Goal: Task Accomplishment & Management: Use online tool/utility

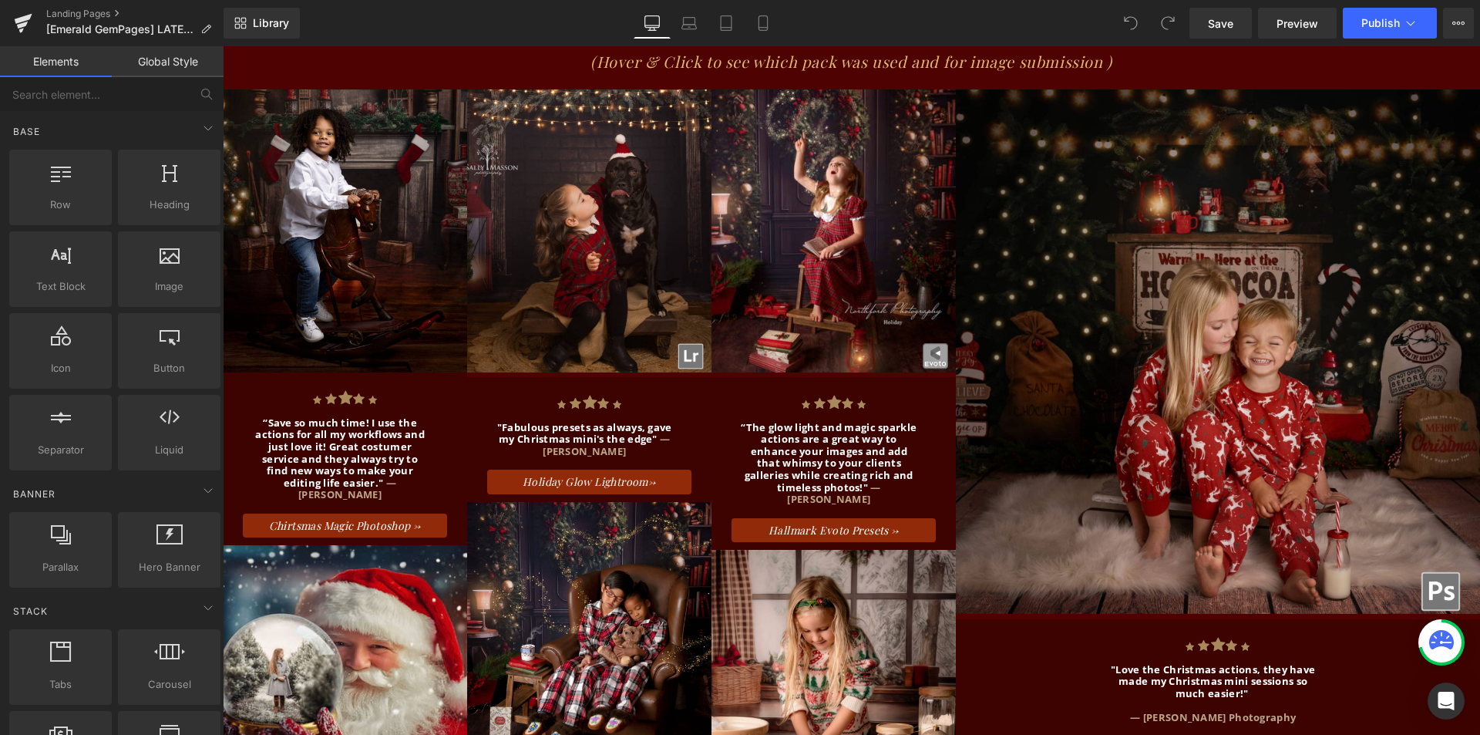
scroll to position [2621, 0]
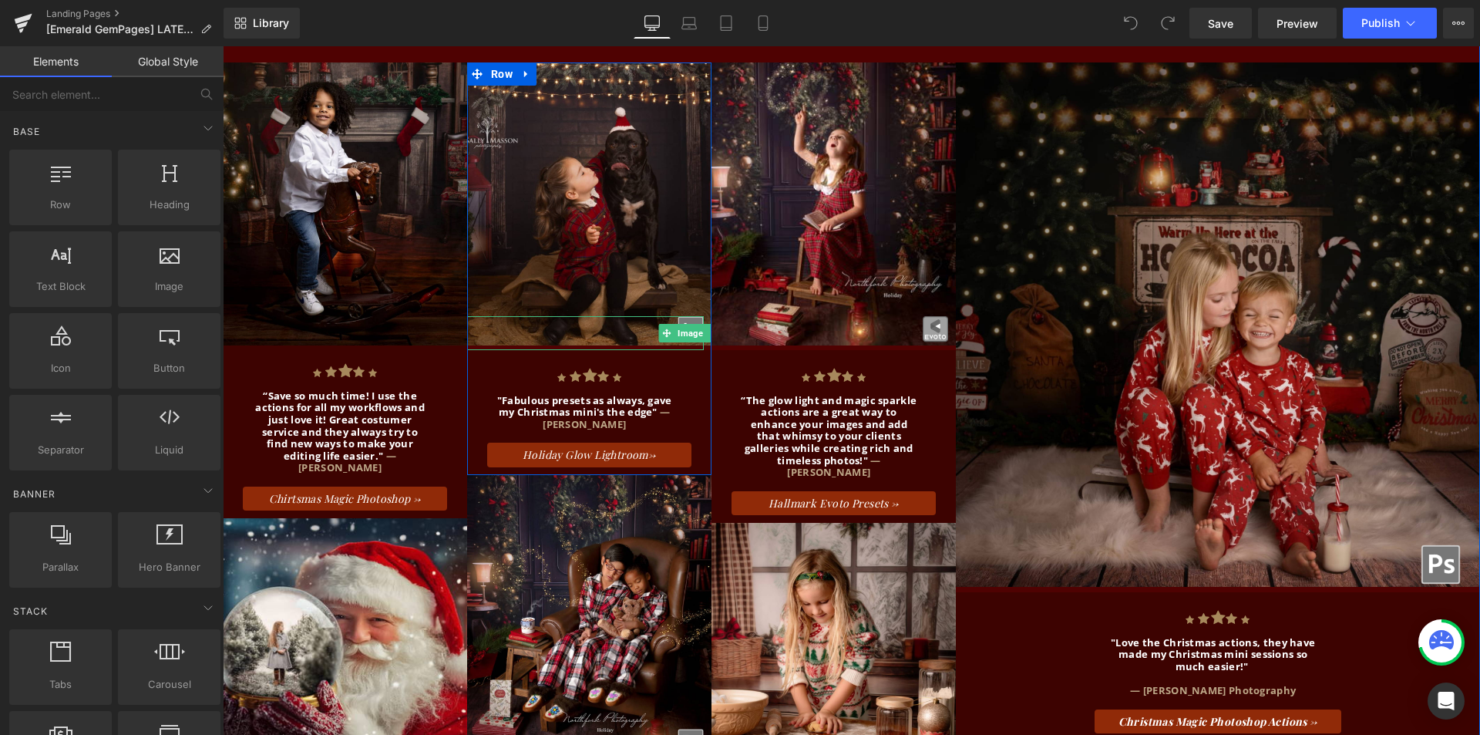
click at [550, 316] on div at bounding box center [585, 333] width 237 height 34
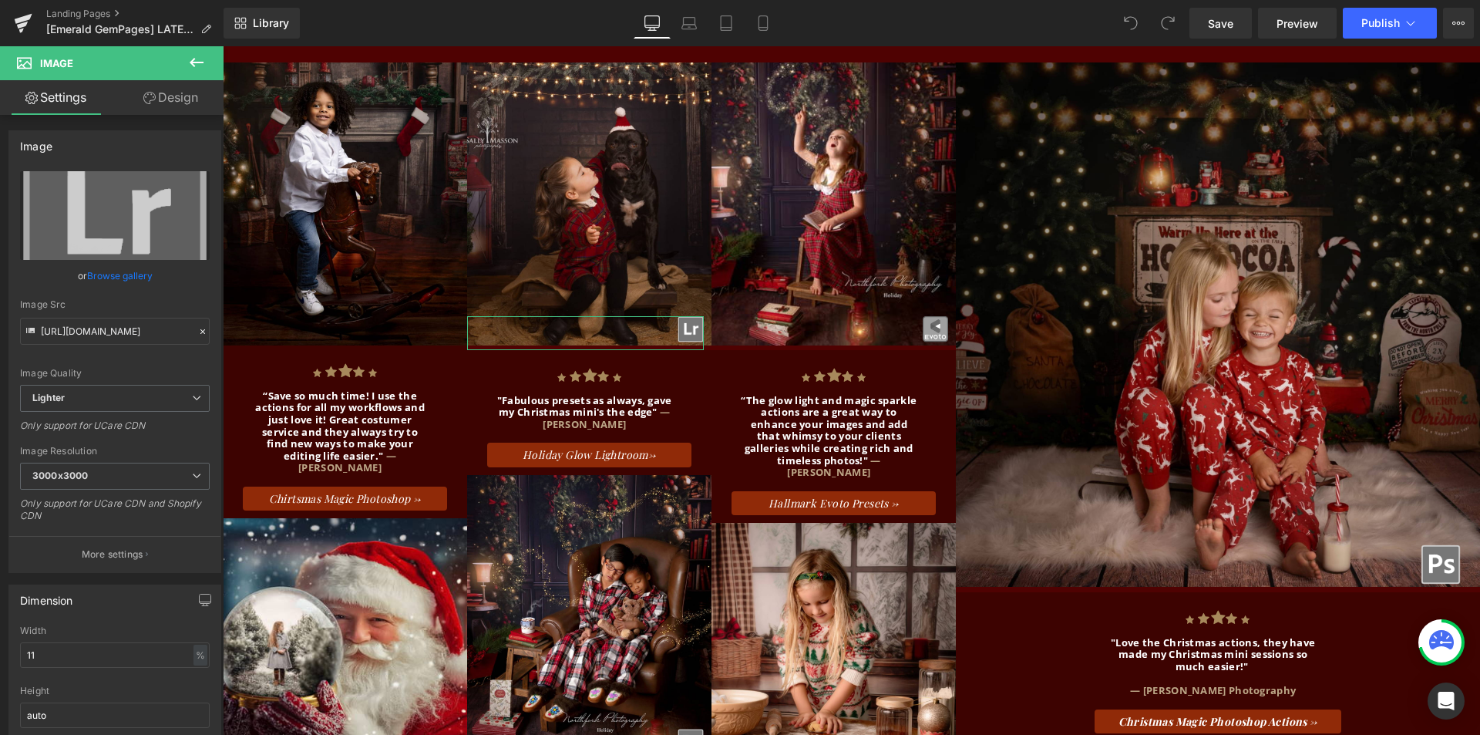
click at [156, 103] on link "Design" at bounding box center [171, 97] width 112 height 35
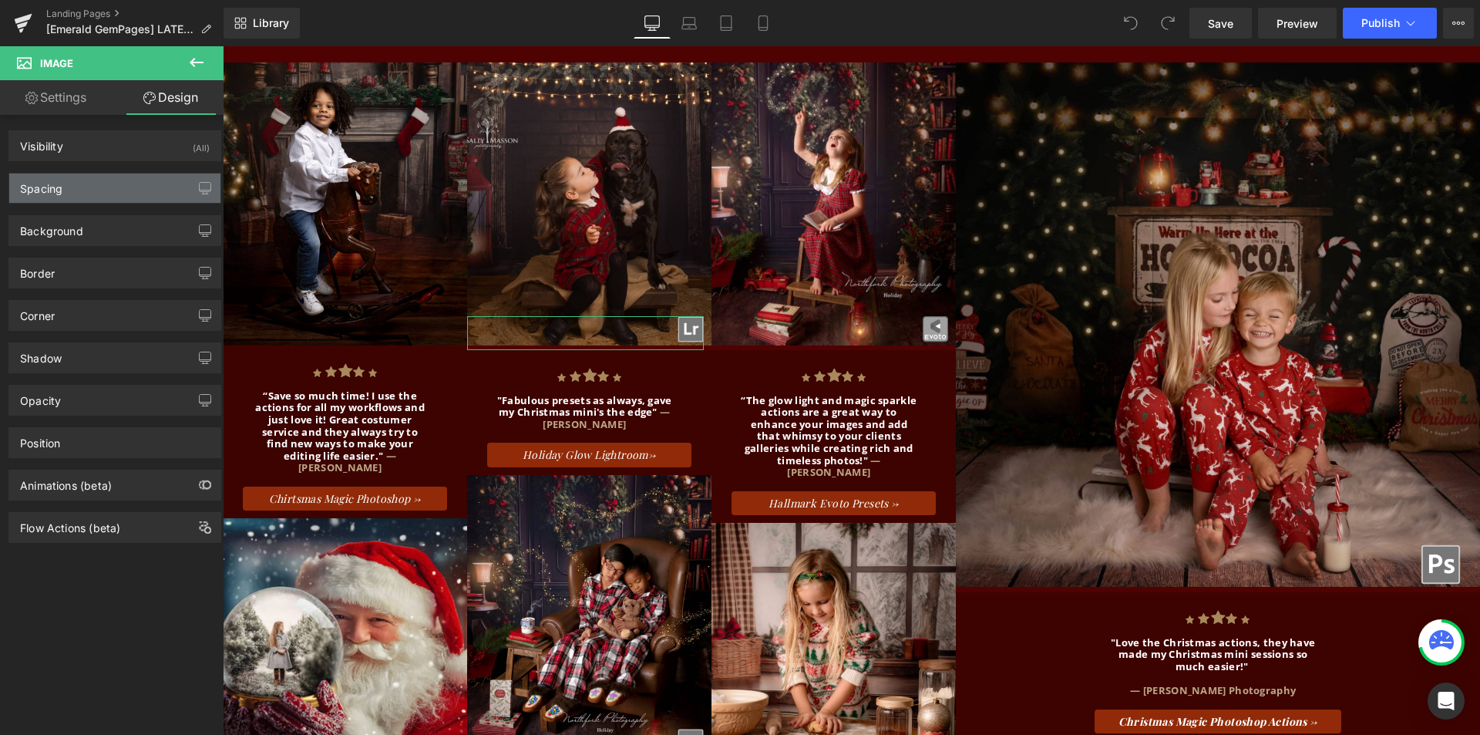
click at [138, 181] on div "Spacing" at bounding box center [114, 187] width 211 height 29
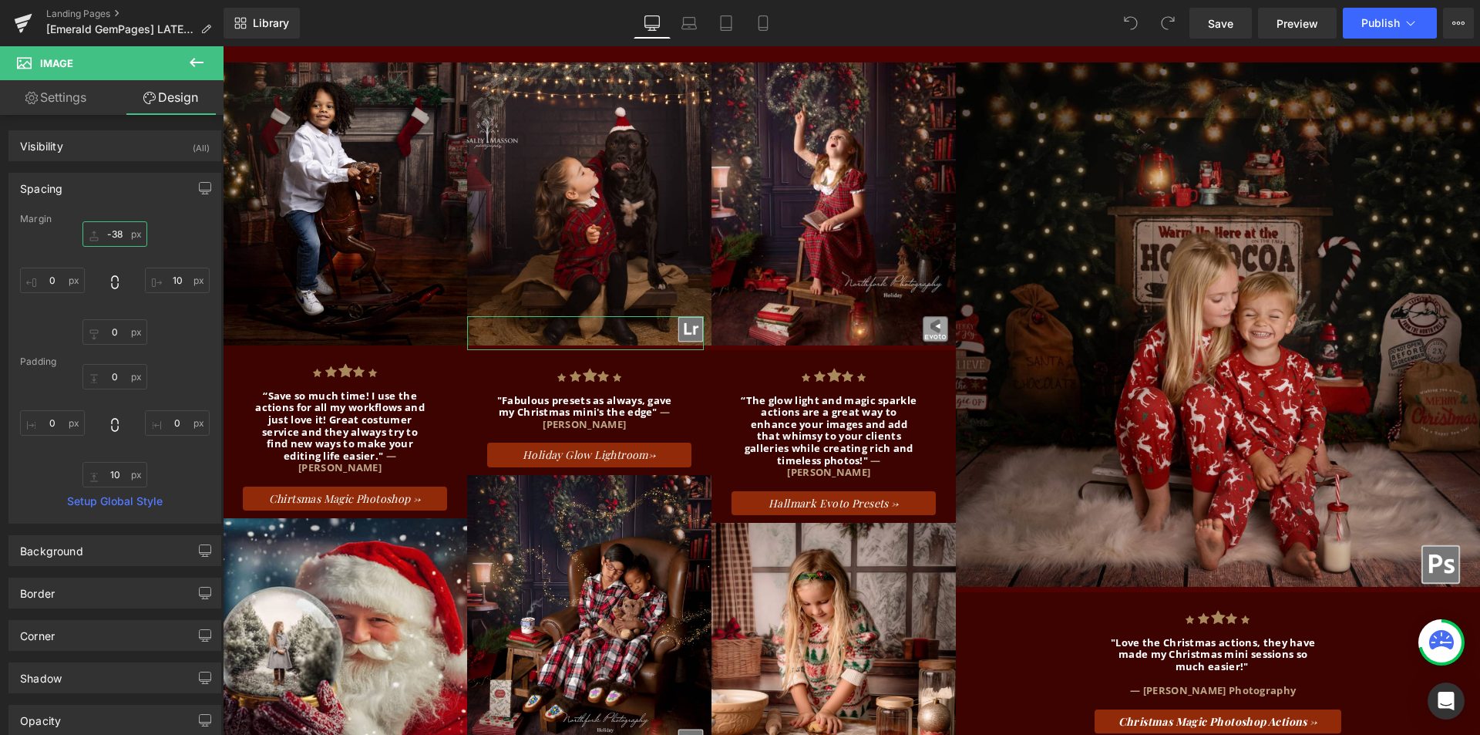
click at [109, 237] on input "-38" at bounding box center [114, 233] width 65 height 25
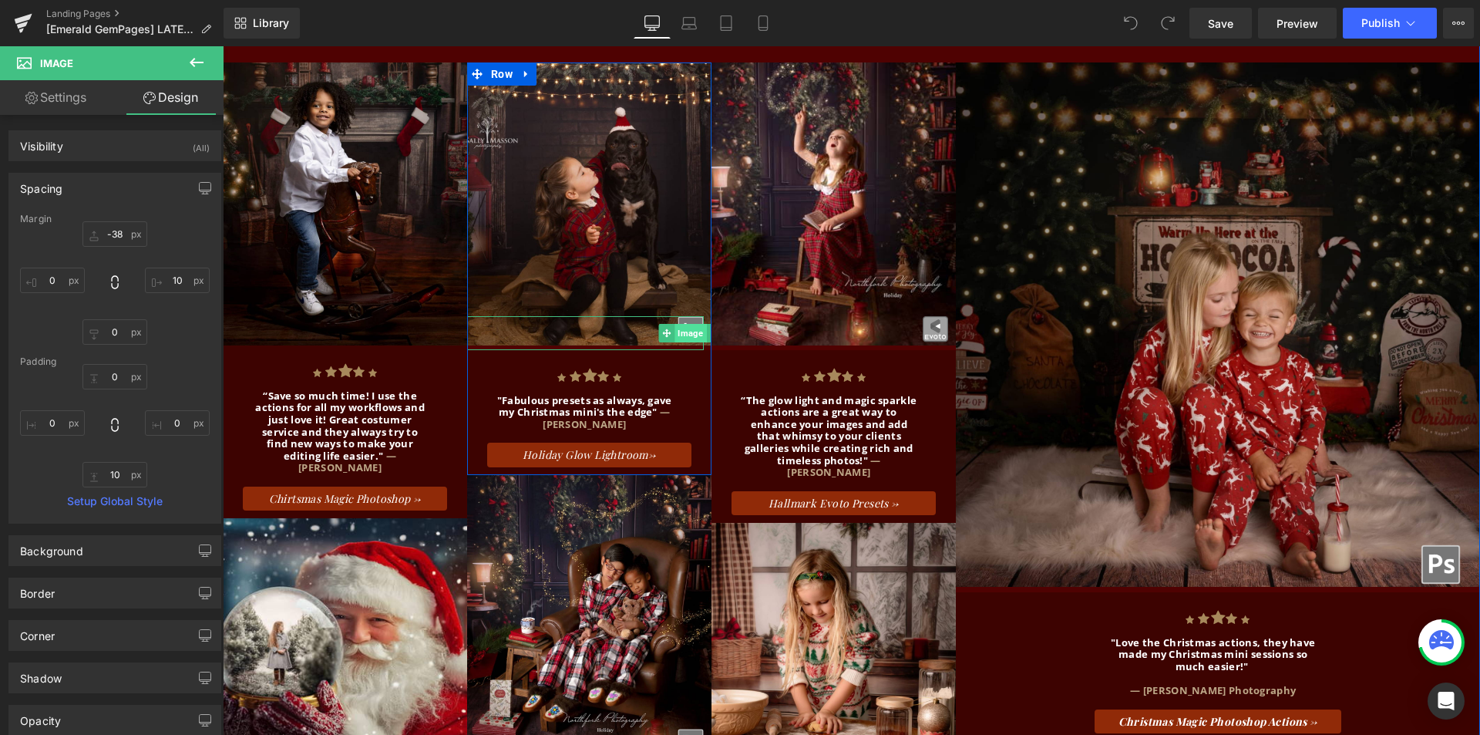
click at [675, 324] on span "Image" at bounding box center [691, 333] width 32 height 19
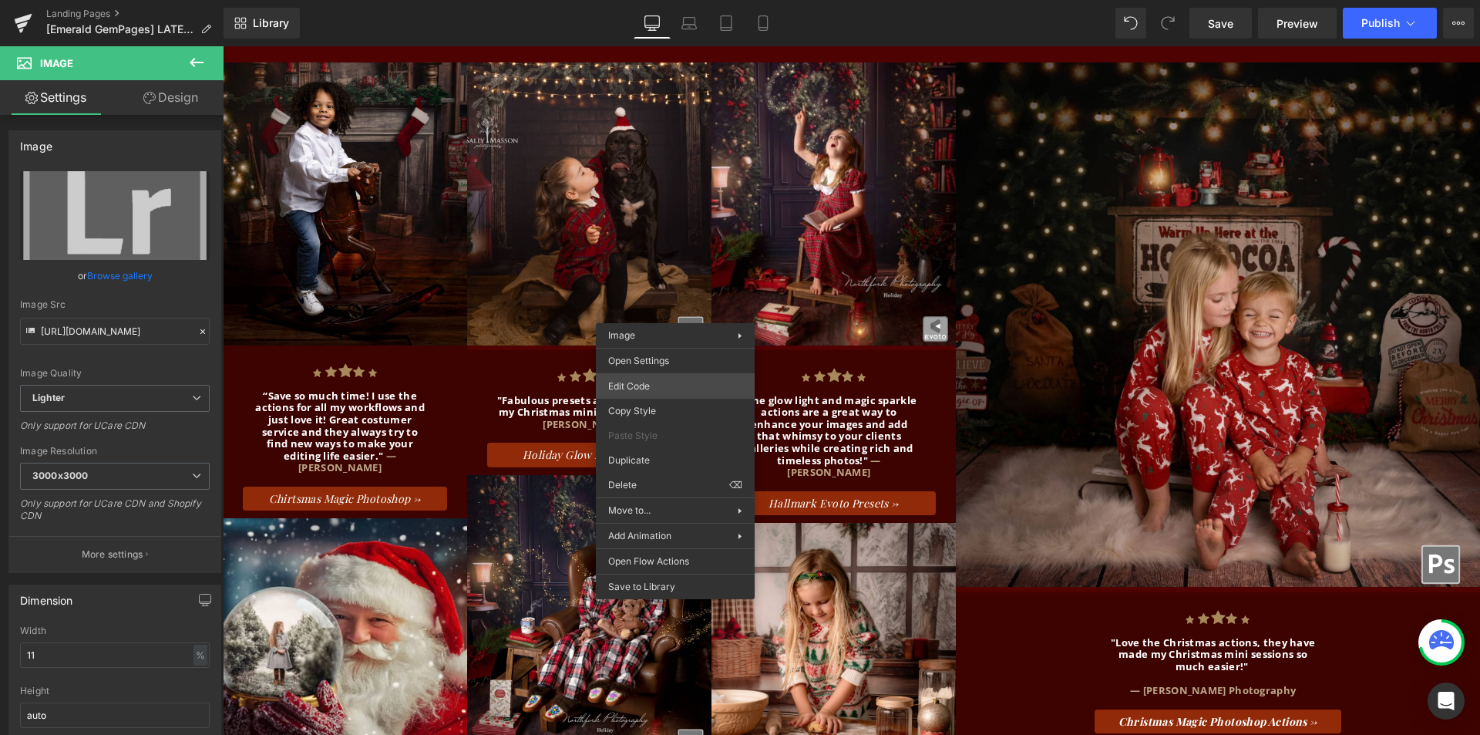
click at [668, 0] on div "Image You are previewing how the will restyle your page. You can not edit Eleme…" at bounding box center [740, 0] width 1480 height 0
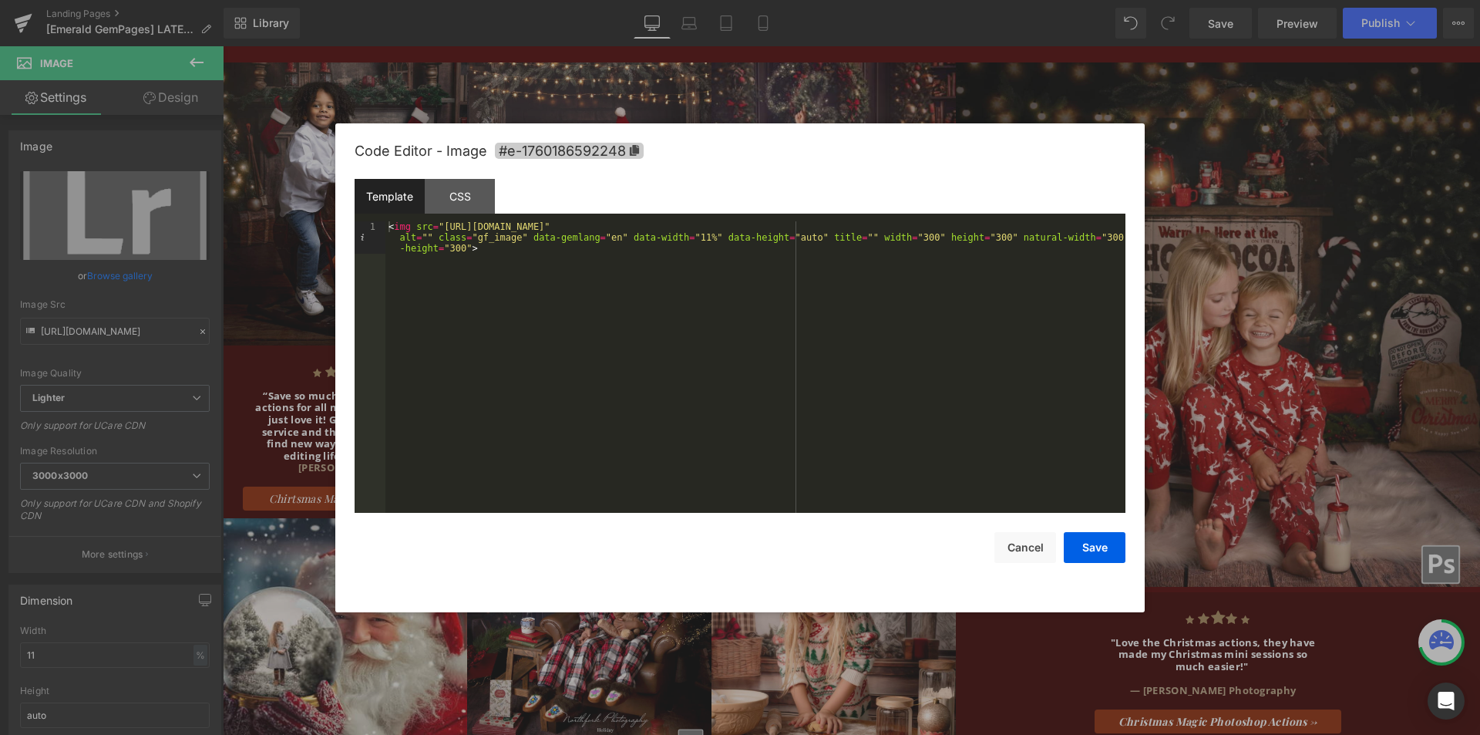
click at [638, 150] on icon at bounding box center [634, 150] width 9 height 11
click at [1030, 551] on button "Cancel" at bounding box center [1025, 547] width 62 height 31
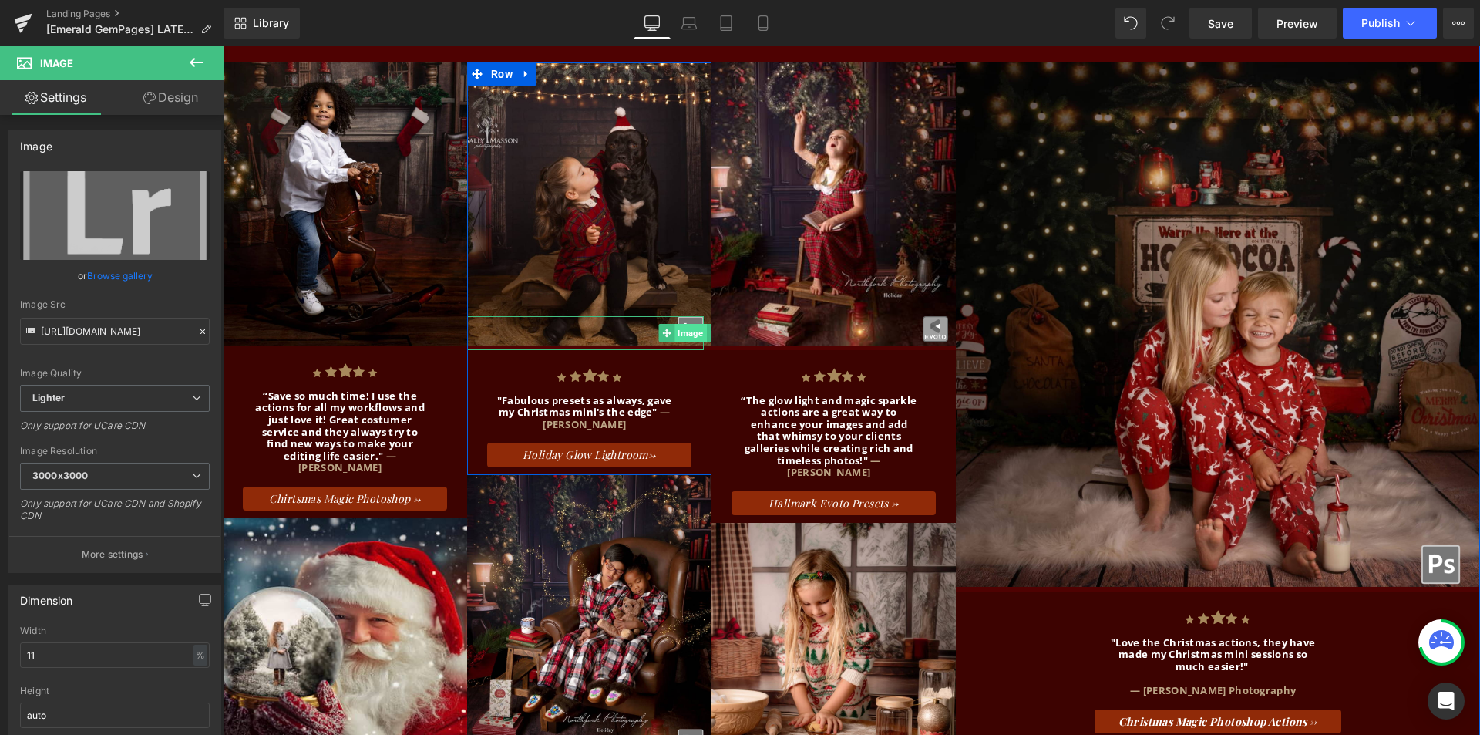
click at [689, 324] on span "Image" at bounding box center [691, 333] width 32 height 19
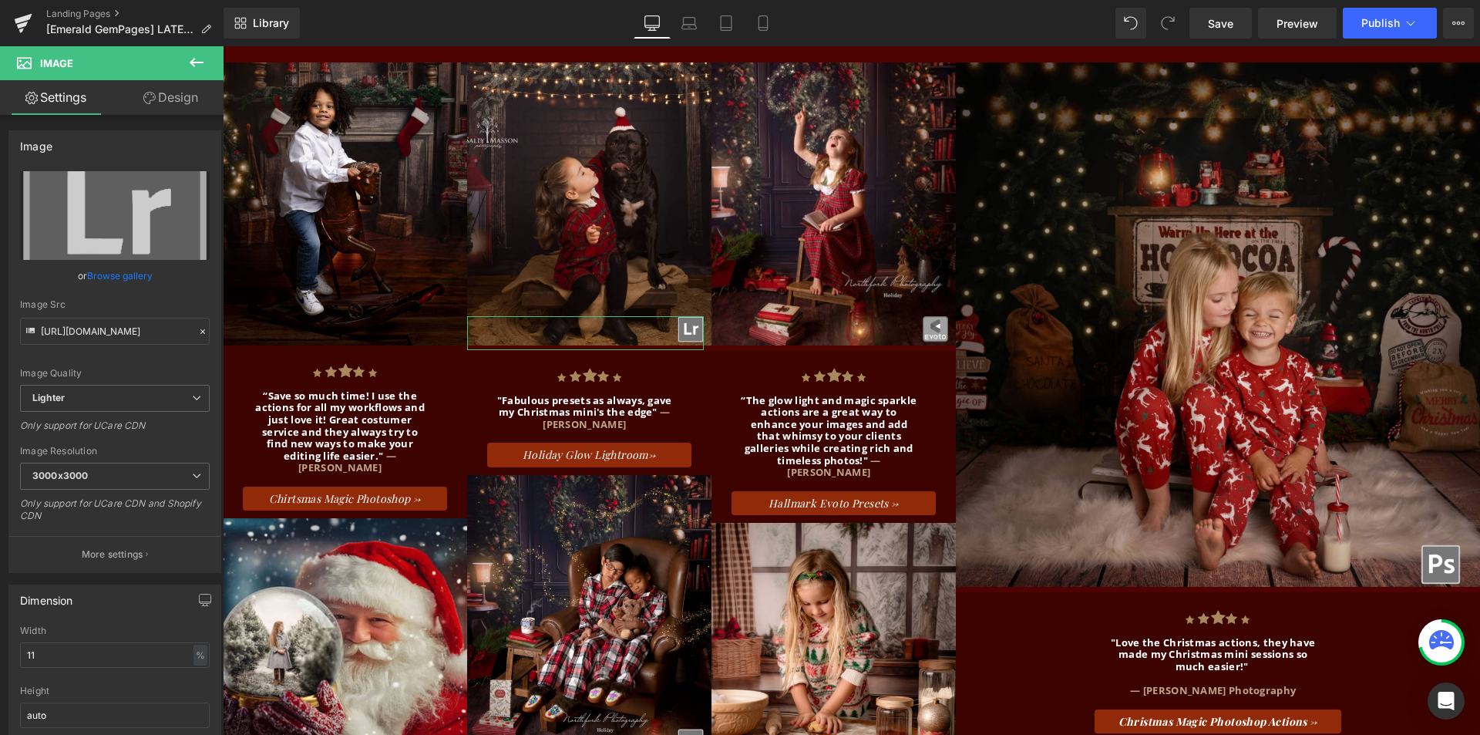
click at [162, 105] on link "Design" at bounding box center [171, 97] width 112 height 35
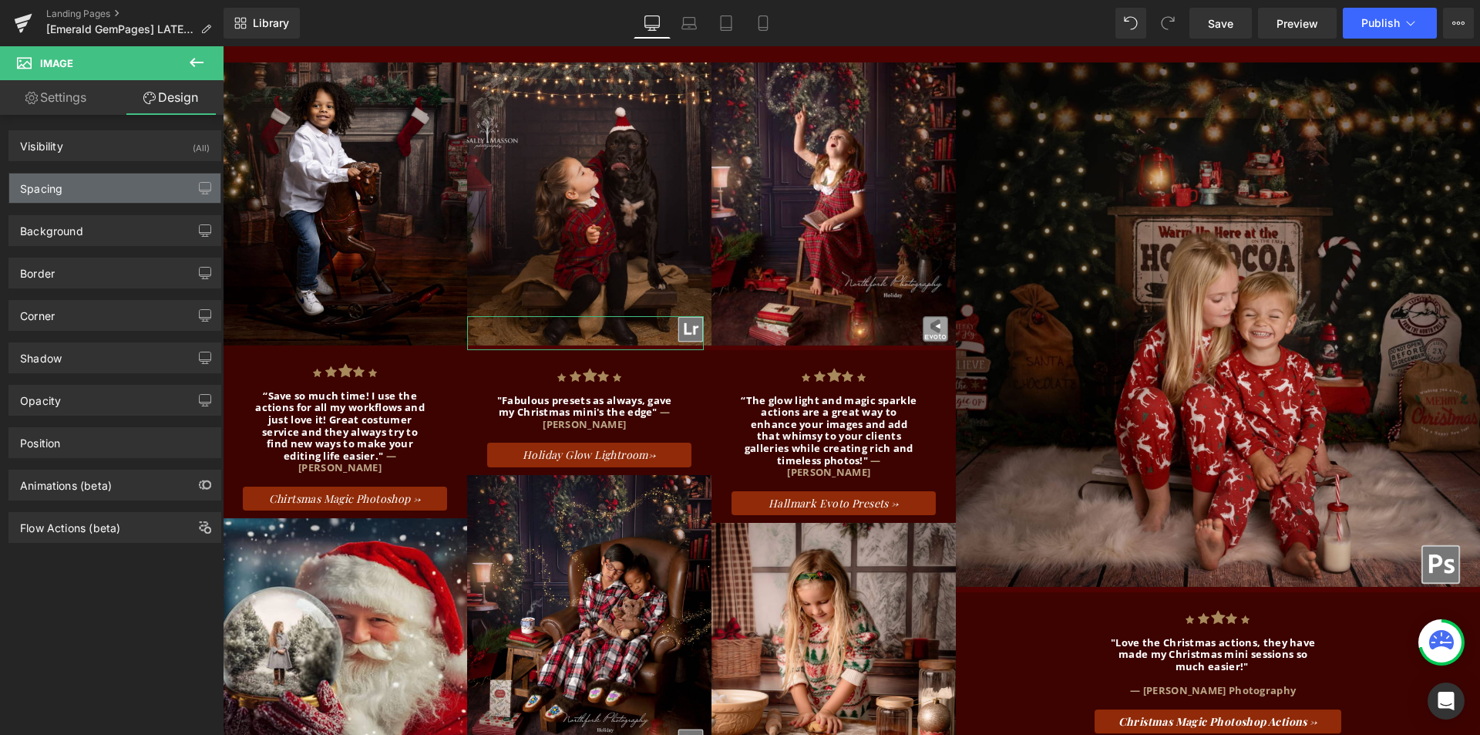
click at [150, 190] on div "Spacing" at bounding box center [114, 187] width 211 height 29
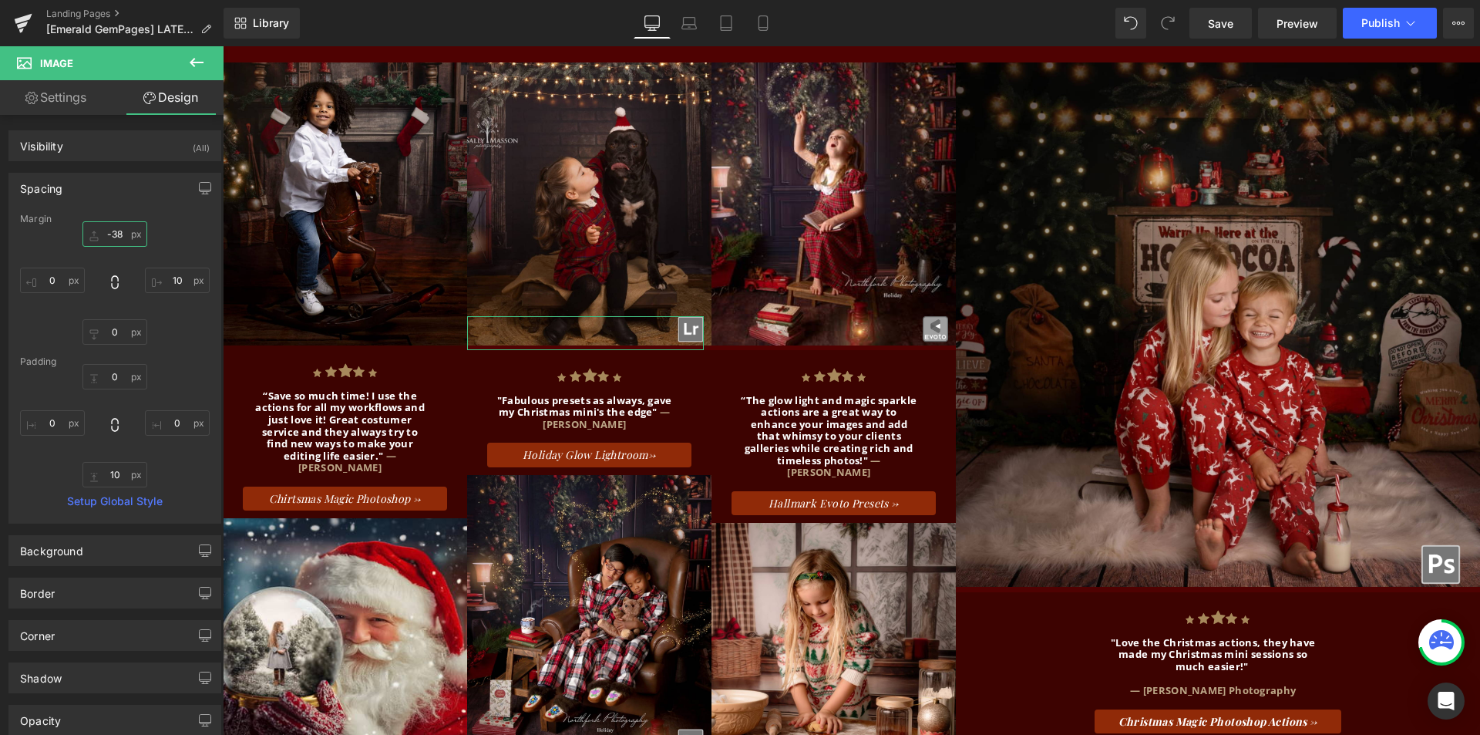
click at [114, 240] on input "text" at bounding box center [114, 233] width 65 height 25
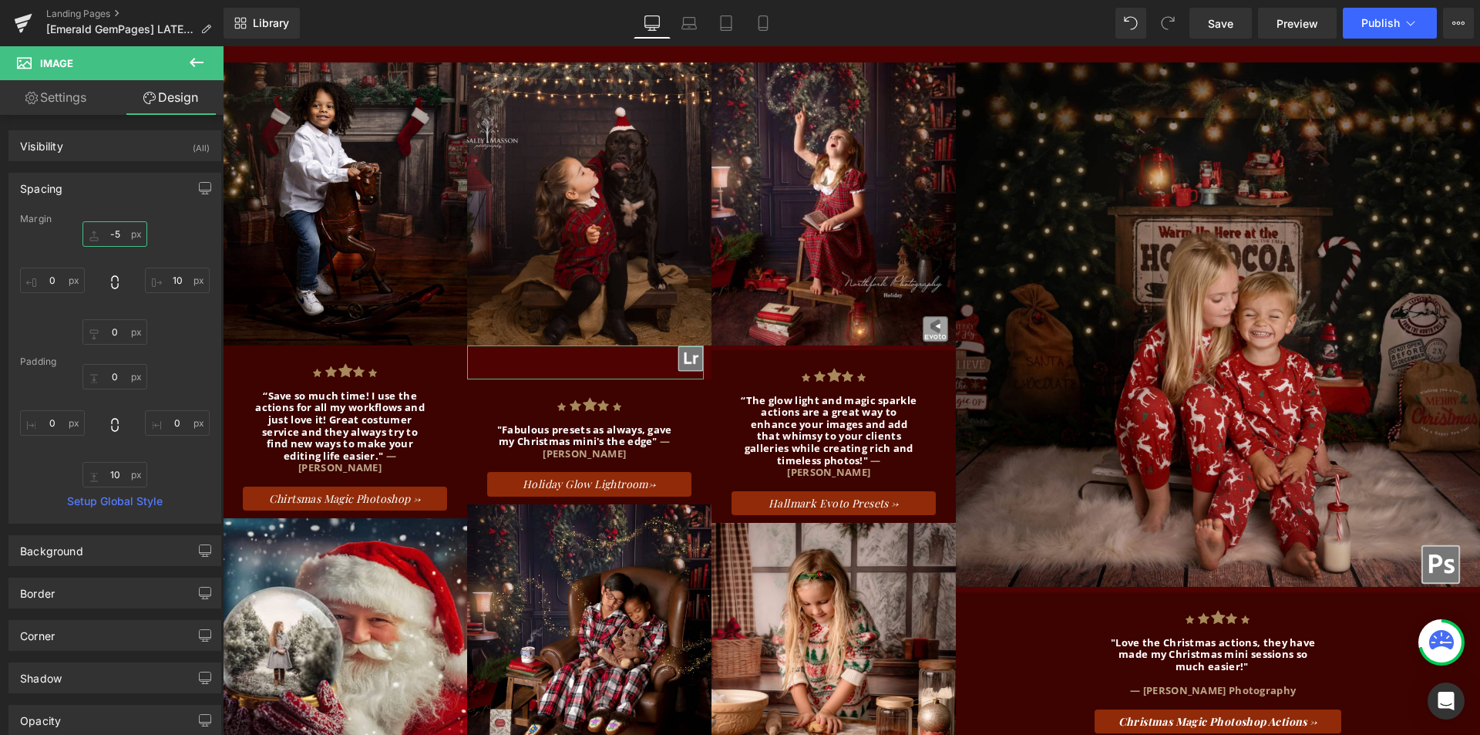
type input "-50"
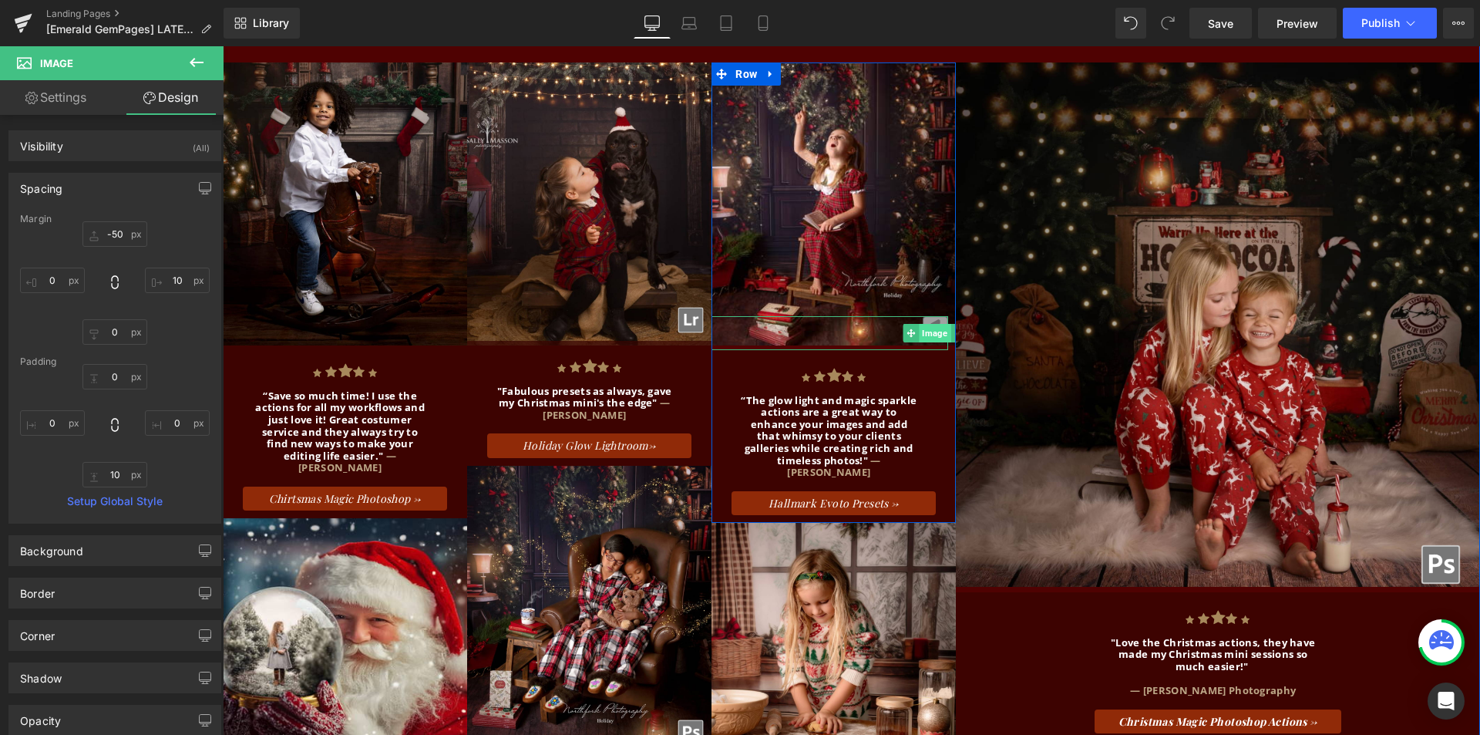
click at [927, 324] on span "Image" at bounding box center [936, 333] width 32 height 19
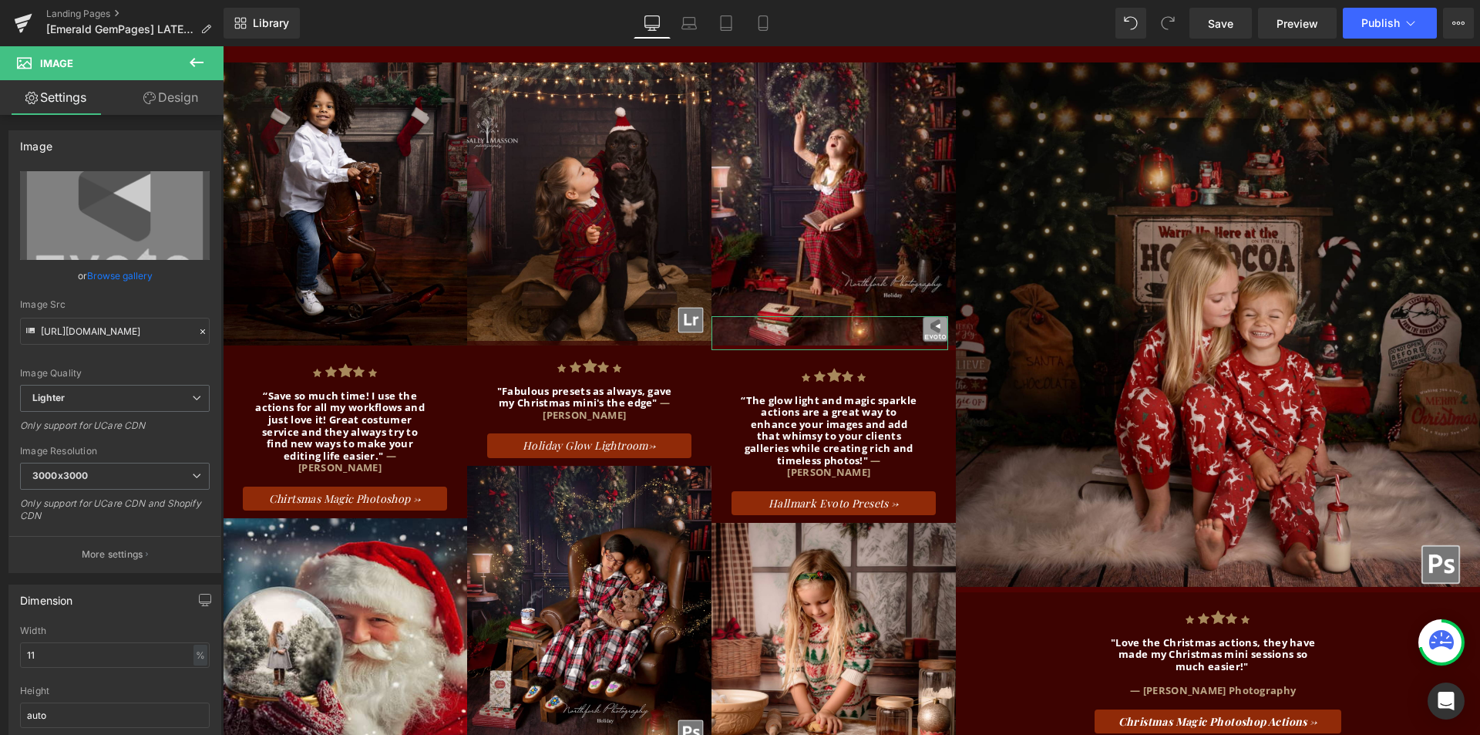
click at [170, 101] on link "Design" at bounding box center [171, 97] width 112 height 35
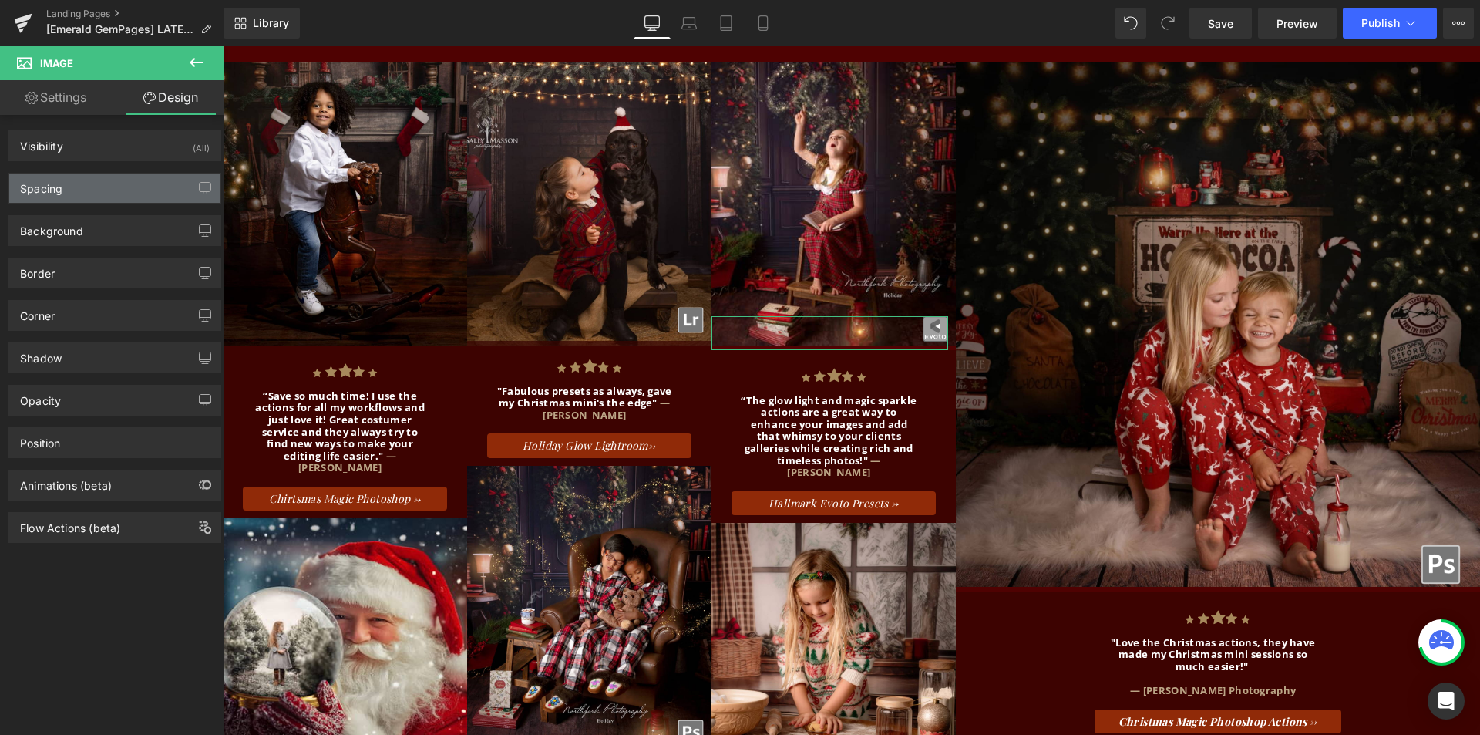
click at [139, 180] on div "Spacing" at bounding box center [114, 187] width 211 height 29
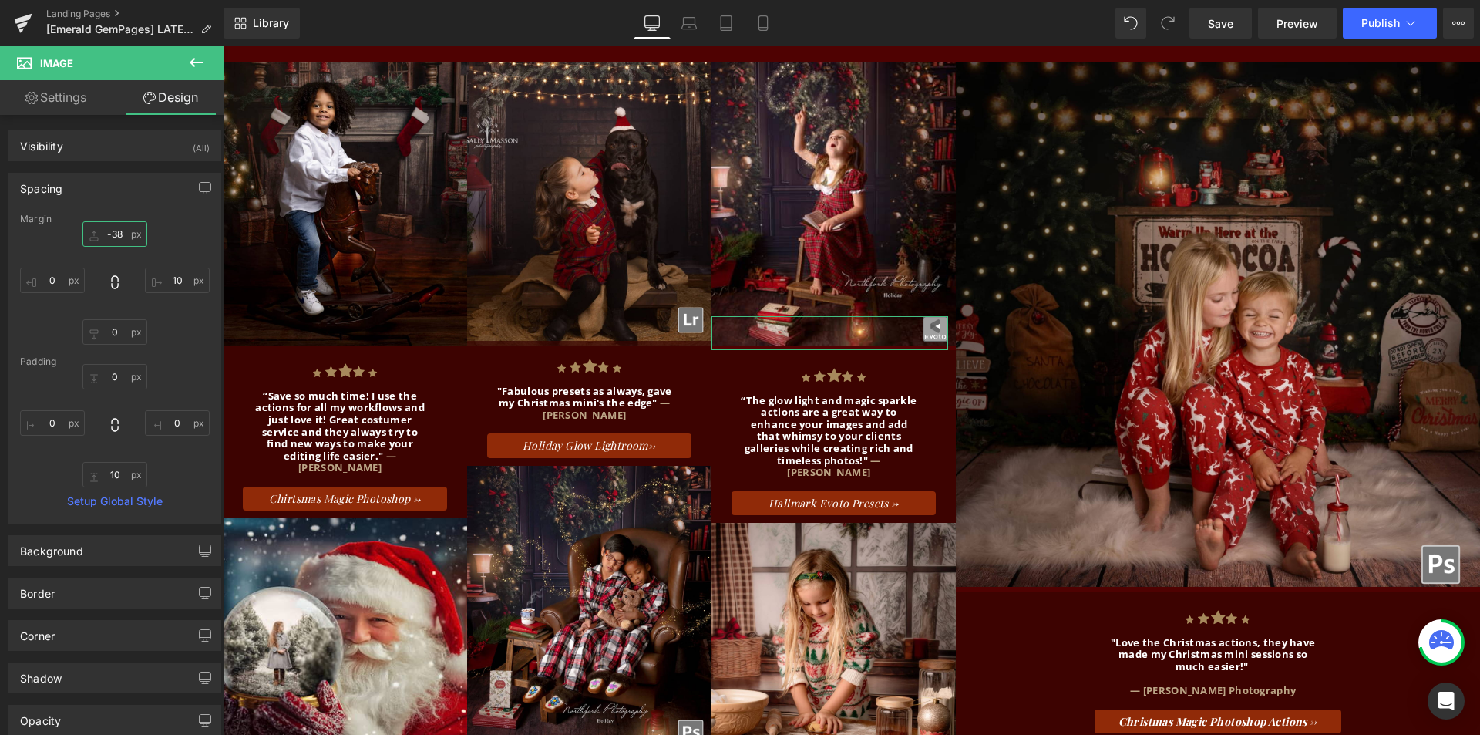
click at [113, 228] on input "text" at bounding box center [114, 233] width 65 height 25
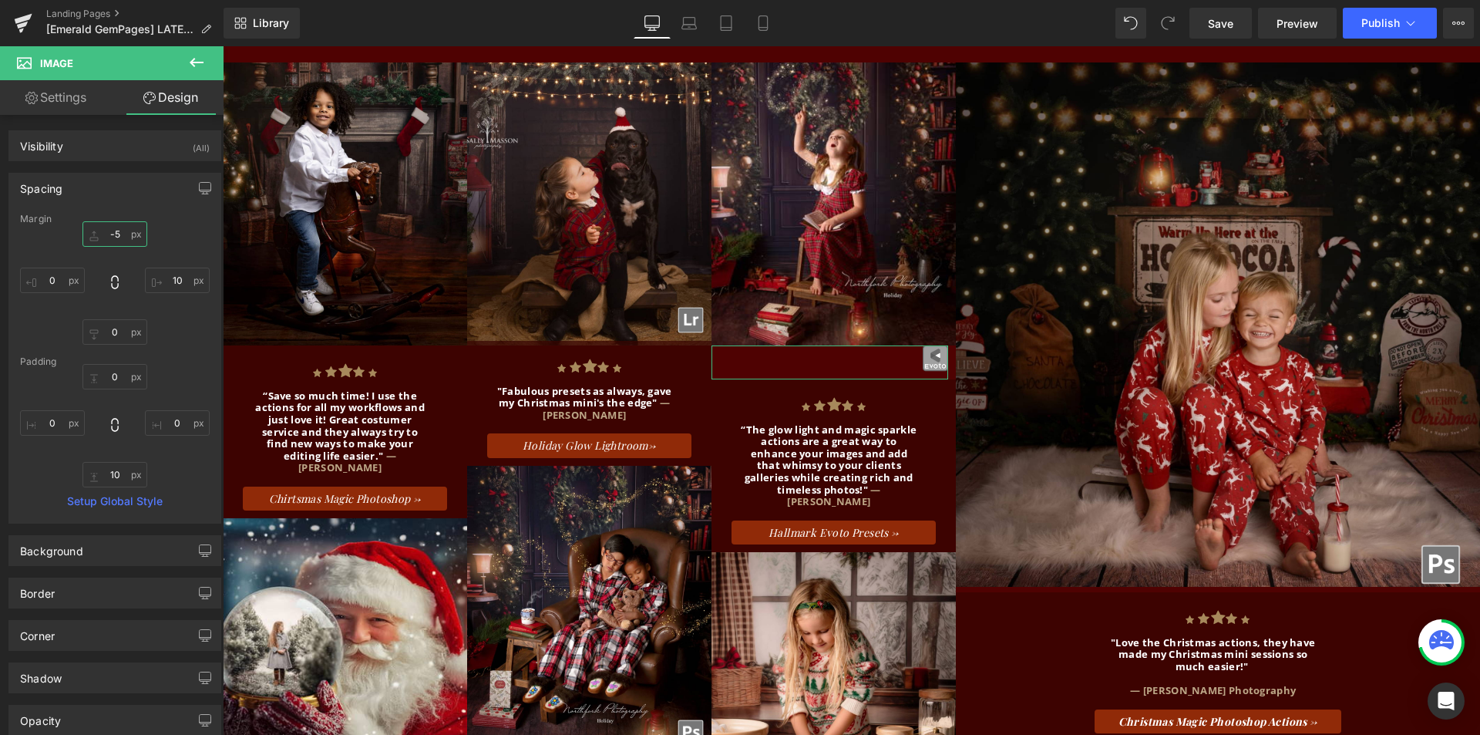
type input "-50"
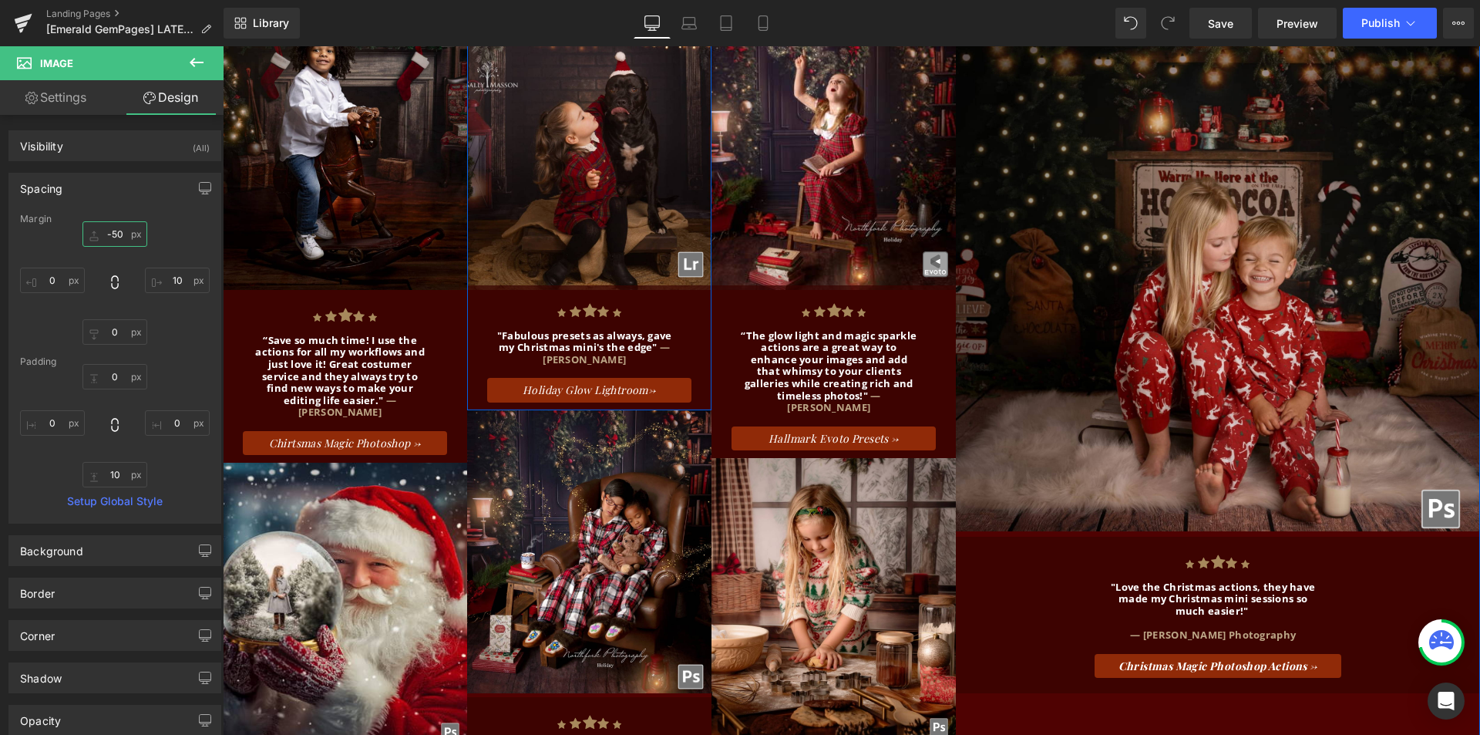
scroll to position [2698, 0]
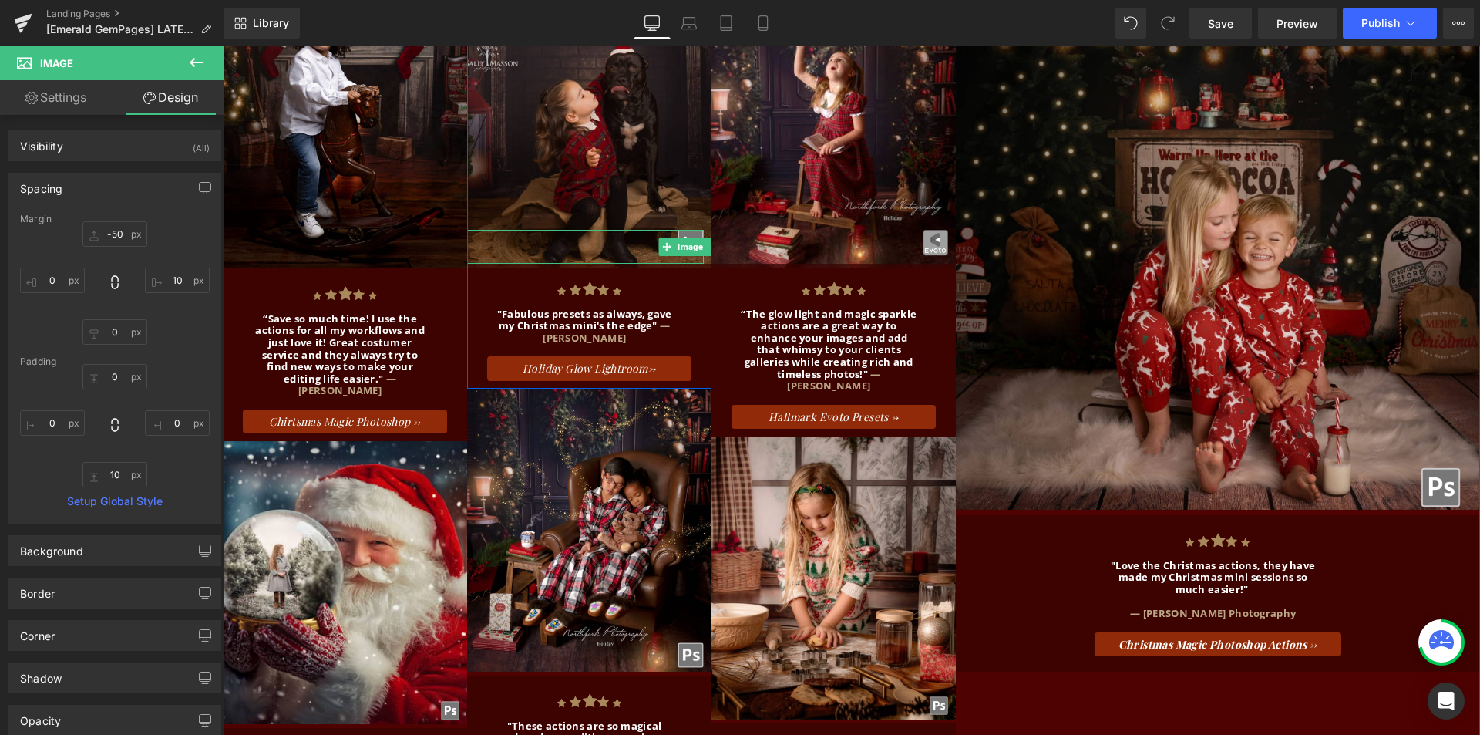
click at [637, 230] on div at bounding box center [585, 247] width 237 height 34
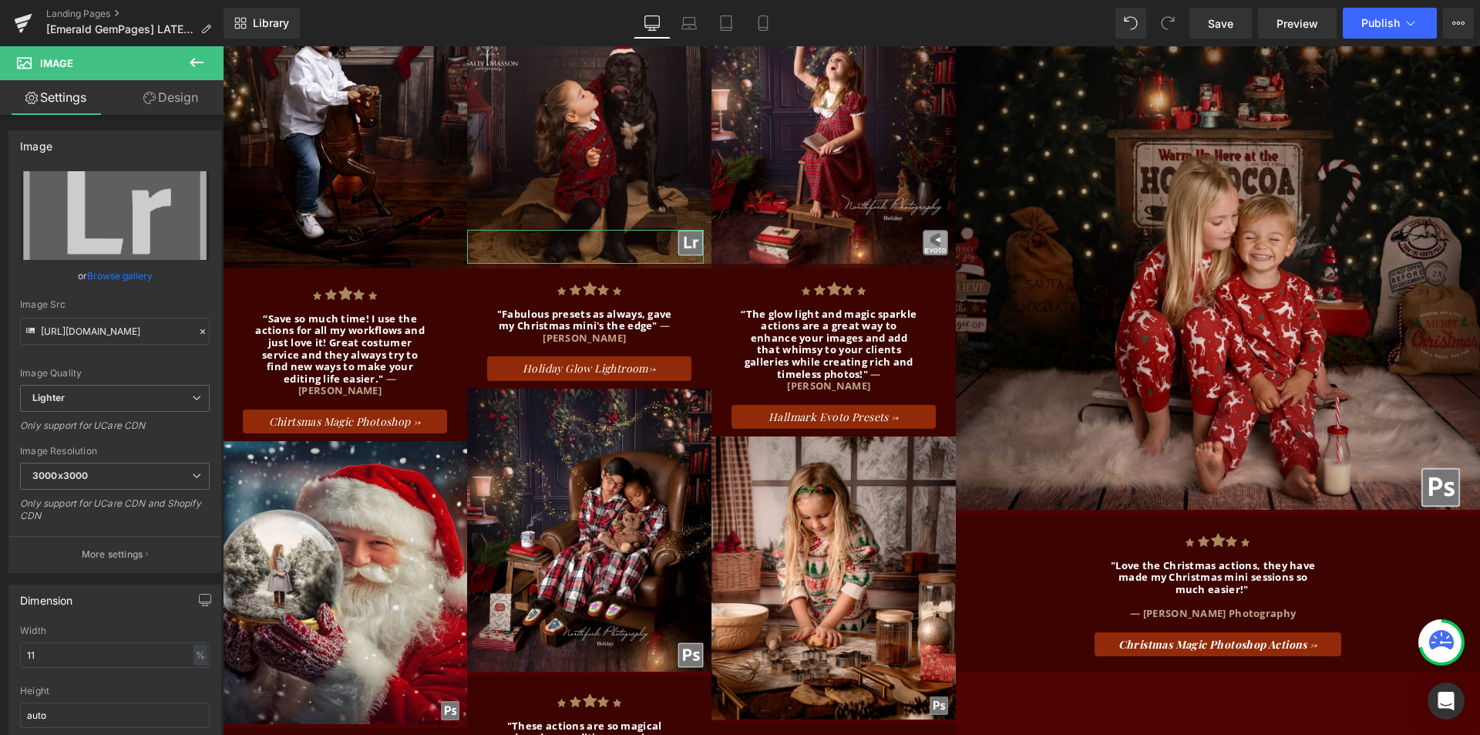
click at [171, 95] on link "Design" at bounding box center [171, 97] width 112 height 35
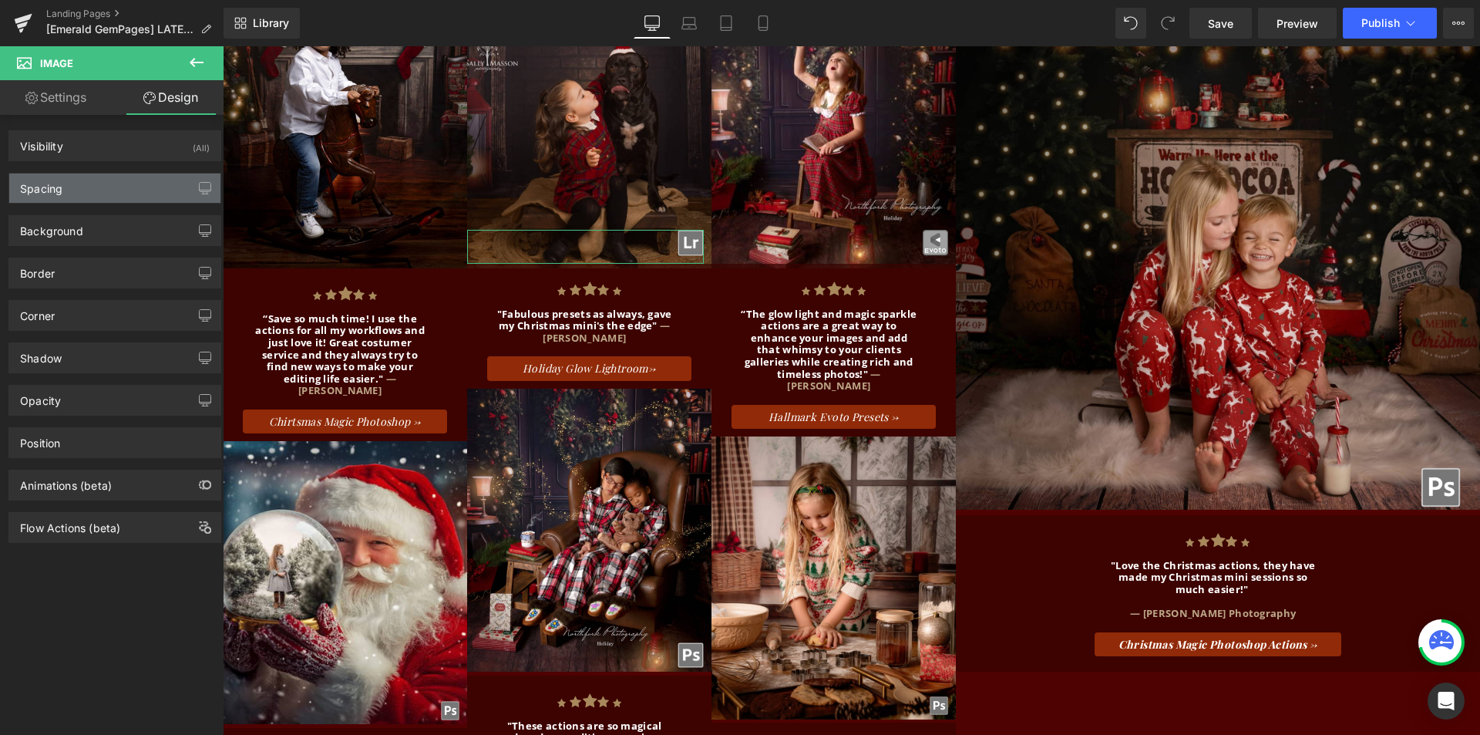
click at [121, 193] on div "Spacing" at bounding box center [114, 187] width 211 height 29
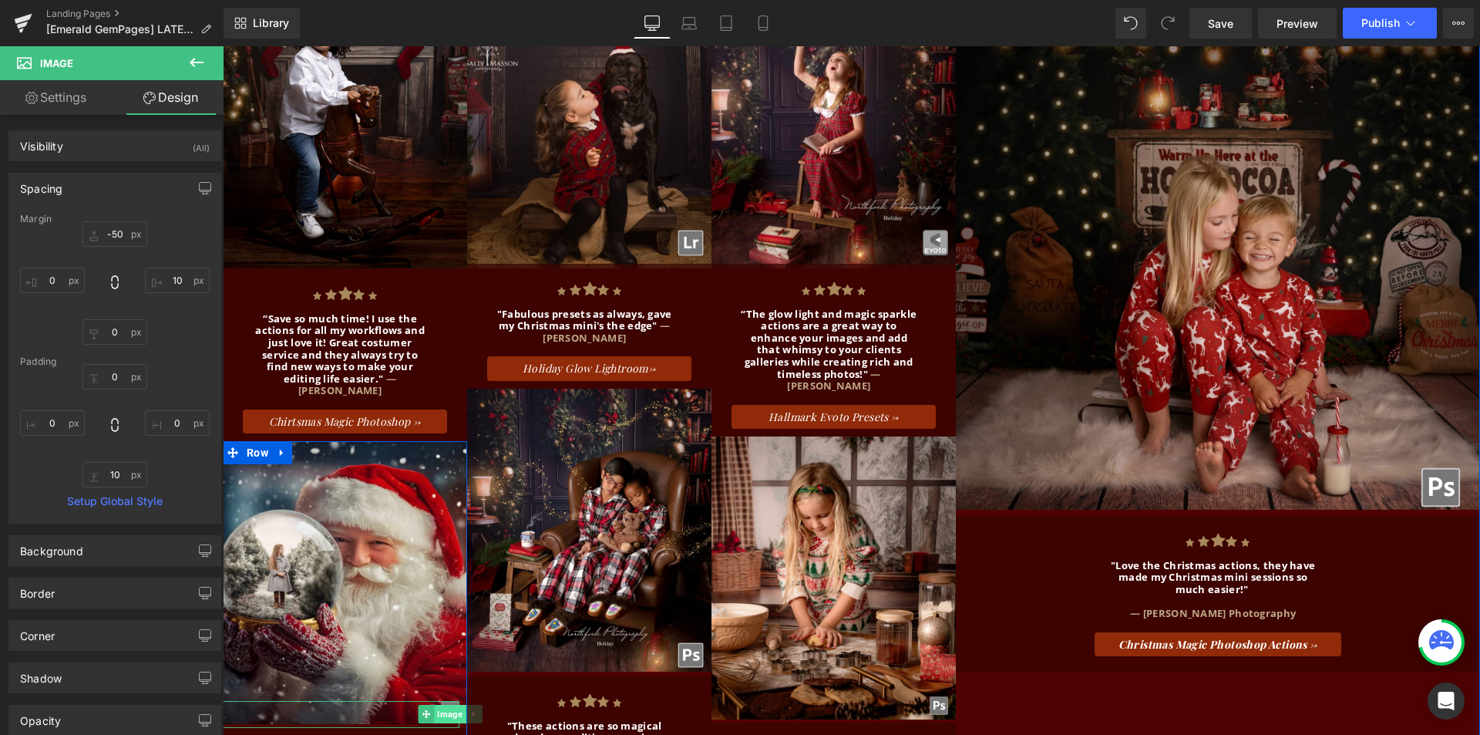
click at [438, 705] on span "Image" at bounding box center [450, 714] width 32 height 19
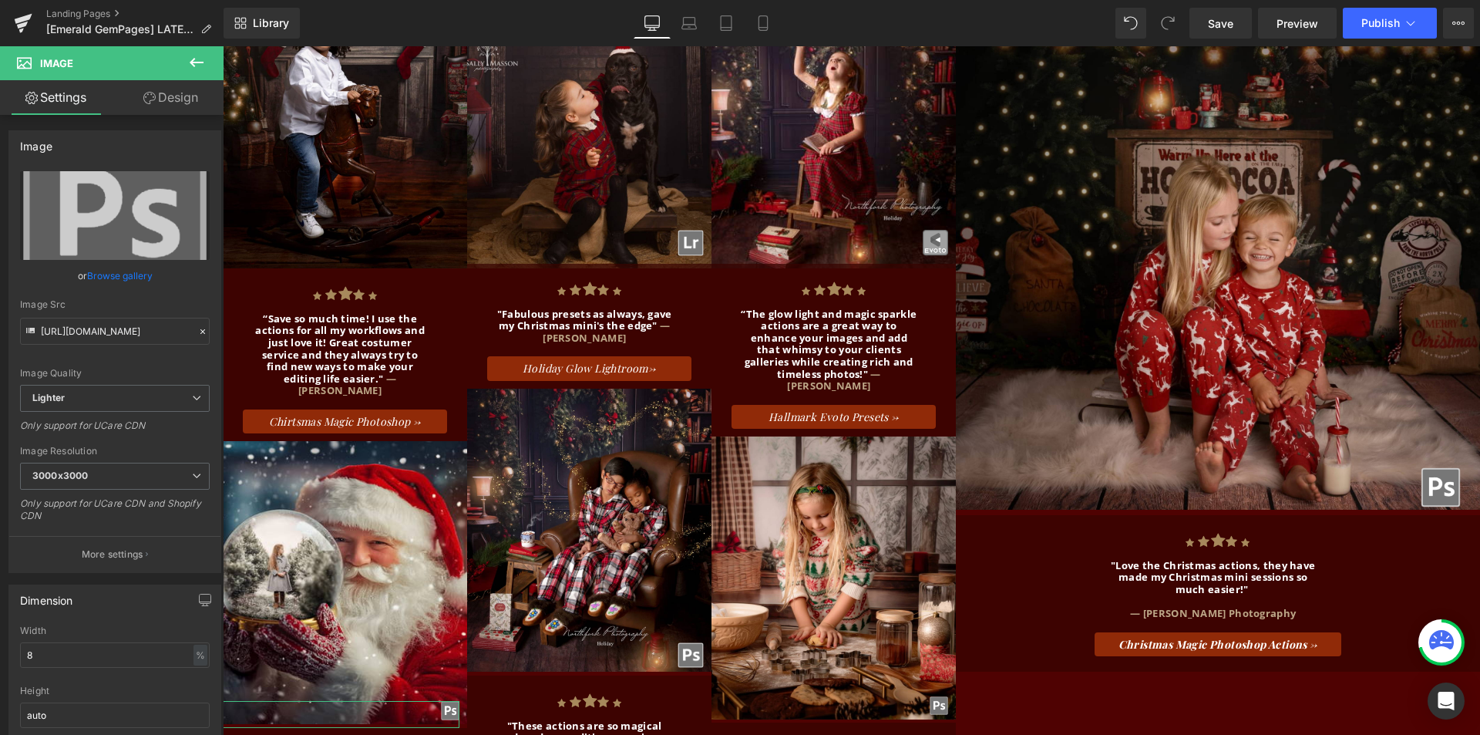
click at [181, 90] on link "Design" at bounding box center [171, 97] width 112 height 35
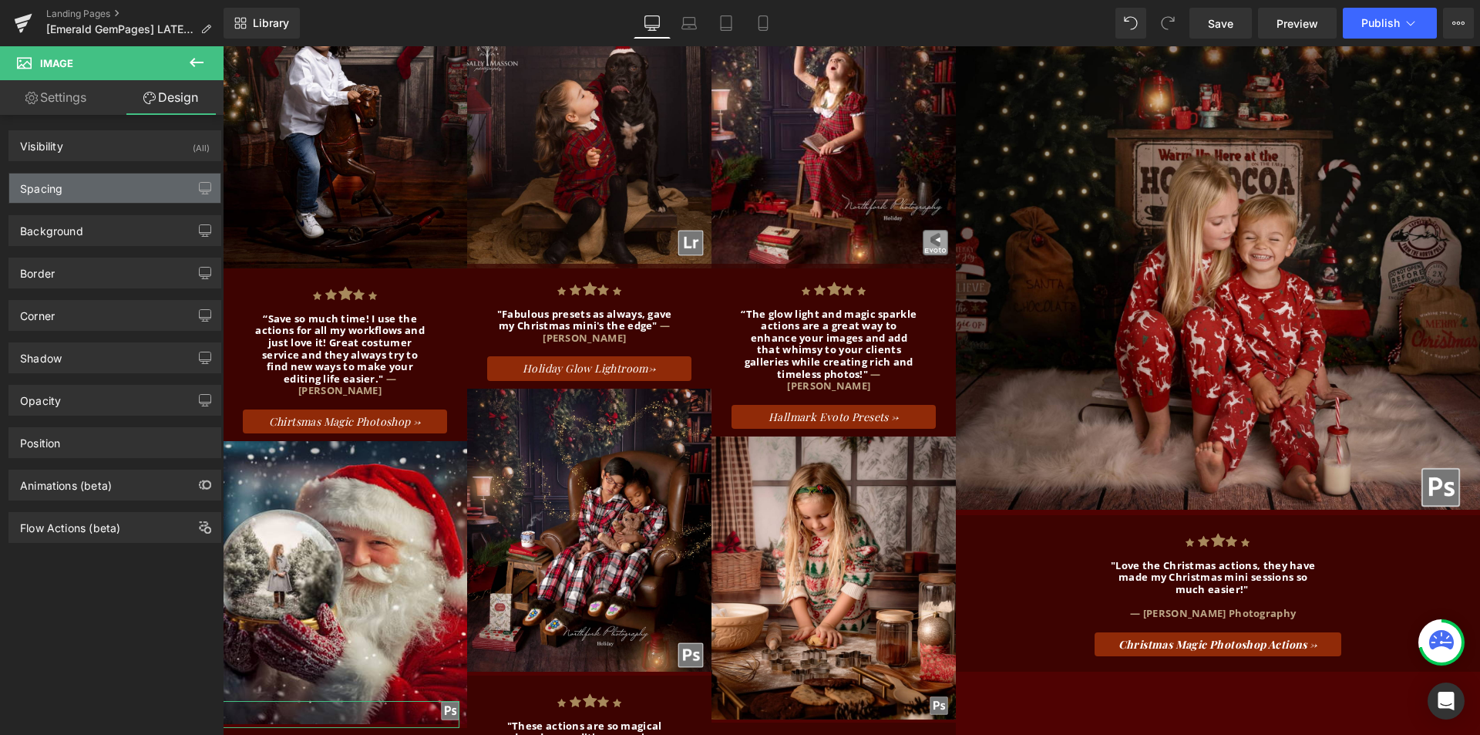
click at [151, 186] on div "Spacing" at bounding box center [114, 187] width 211 height 29
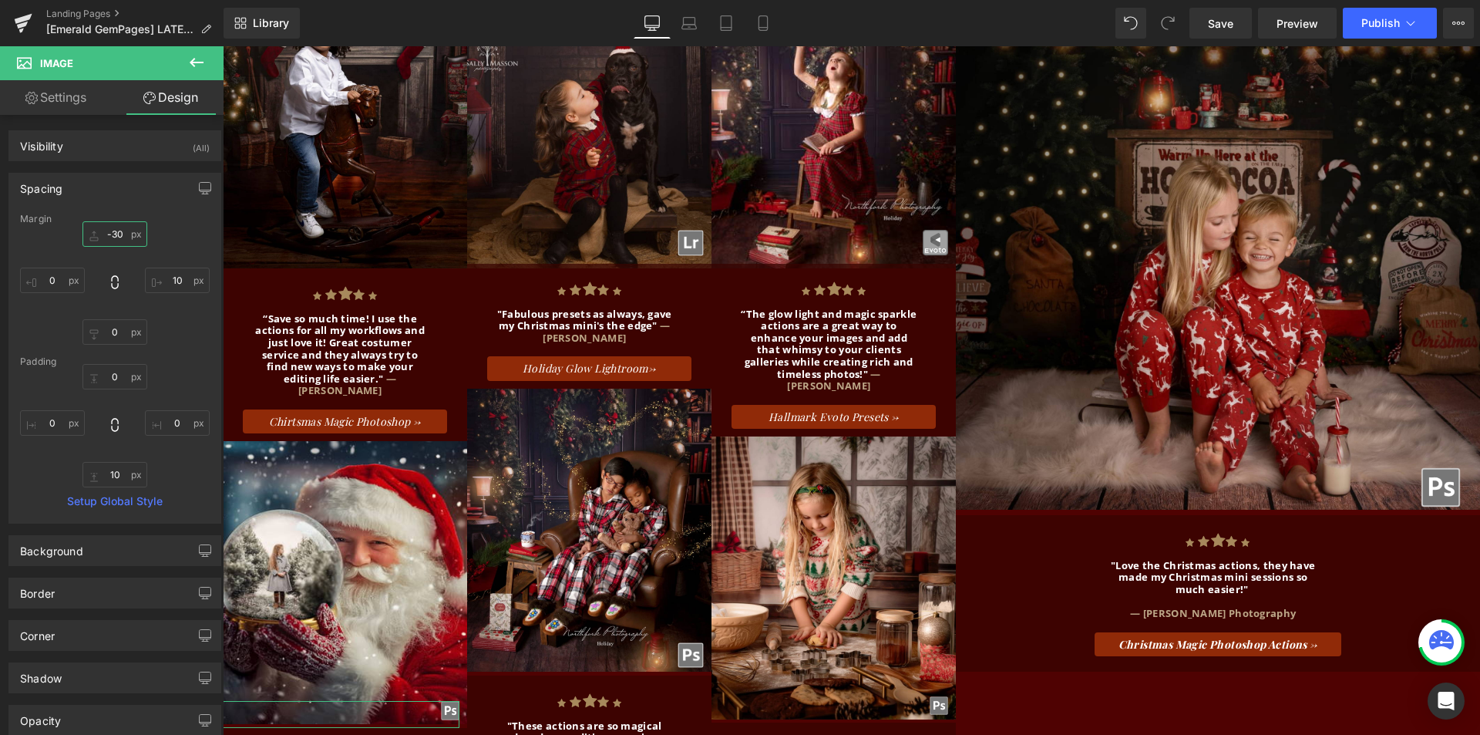
click at [116, 238] on input "text" at bounding box center [114, 233] width 65 height 25
type input "-40"
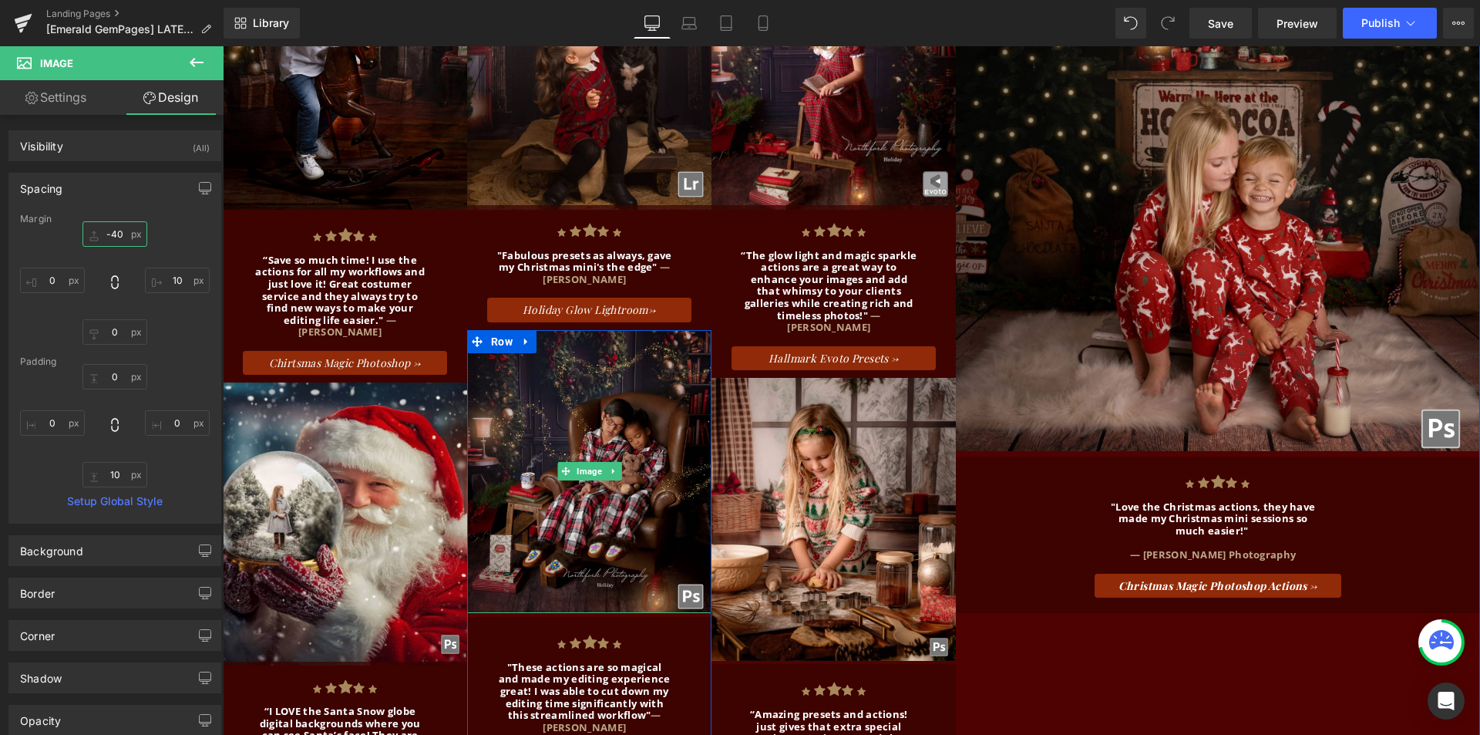
scroll to position [2852, 0]
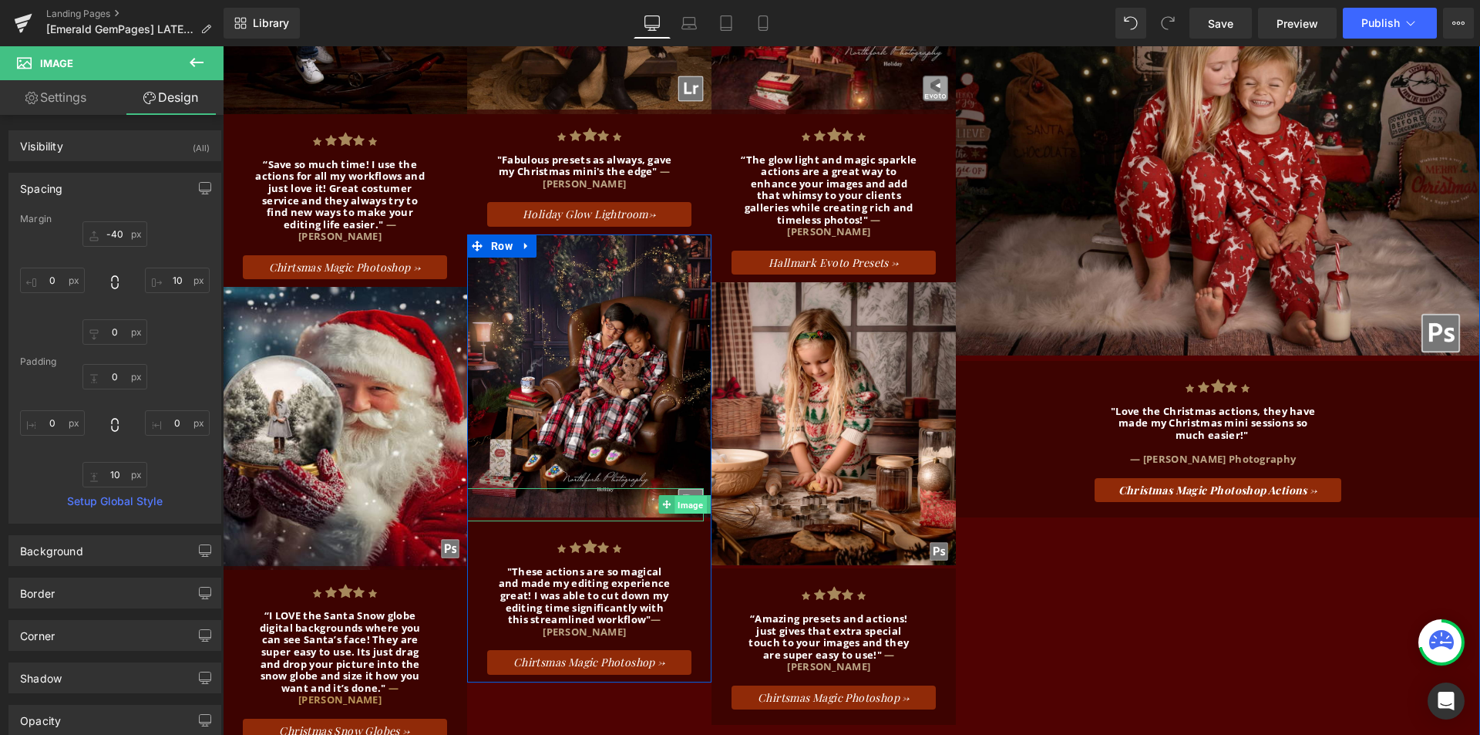
click at [689, 496] on span "Image" at bounding box center [691, 505] width 32 height 19
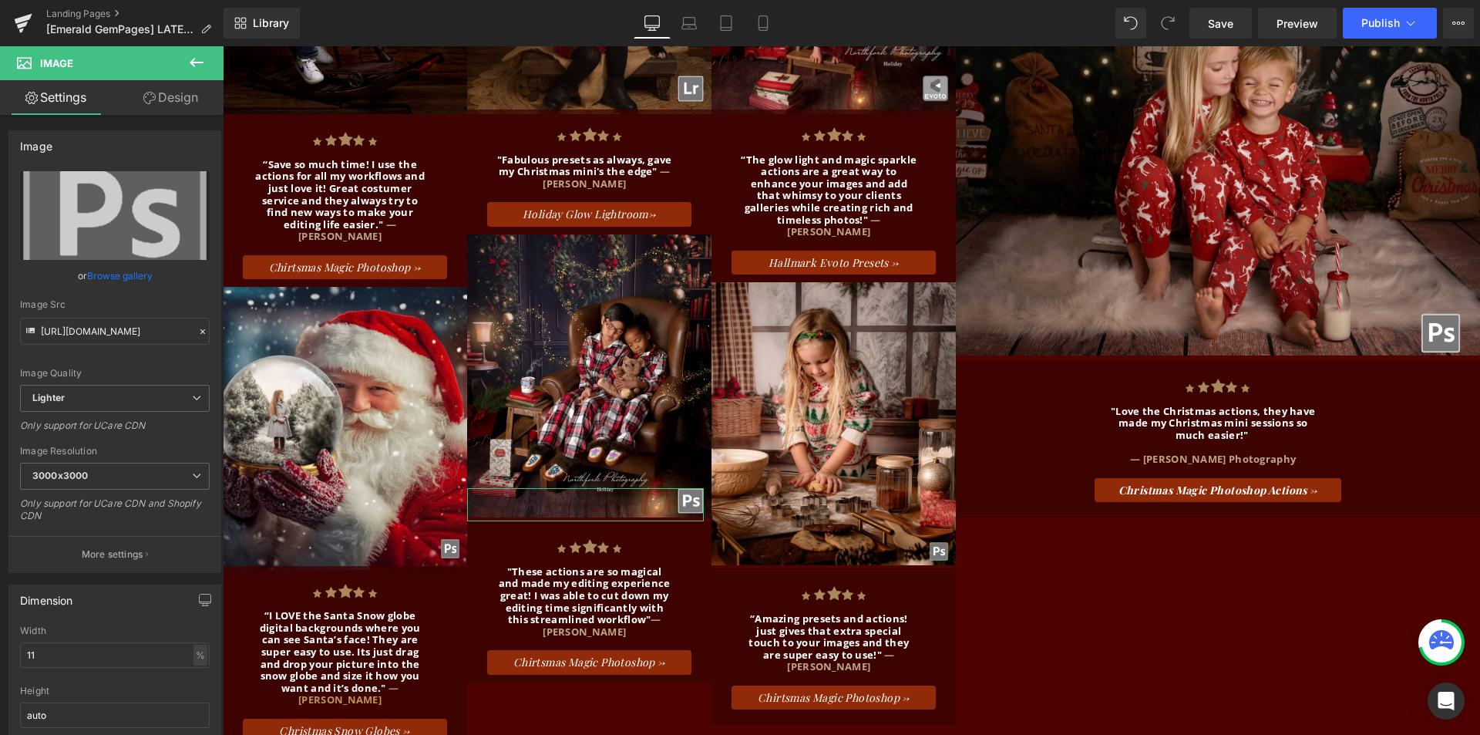
click at [178, 93] on link "Design" at bounding box center [171, 97] width 112 height 35
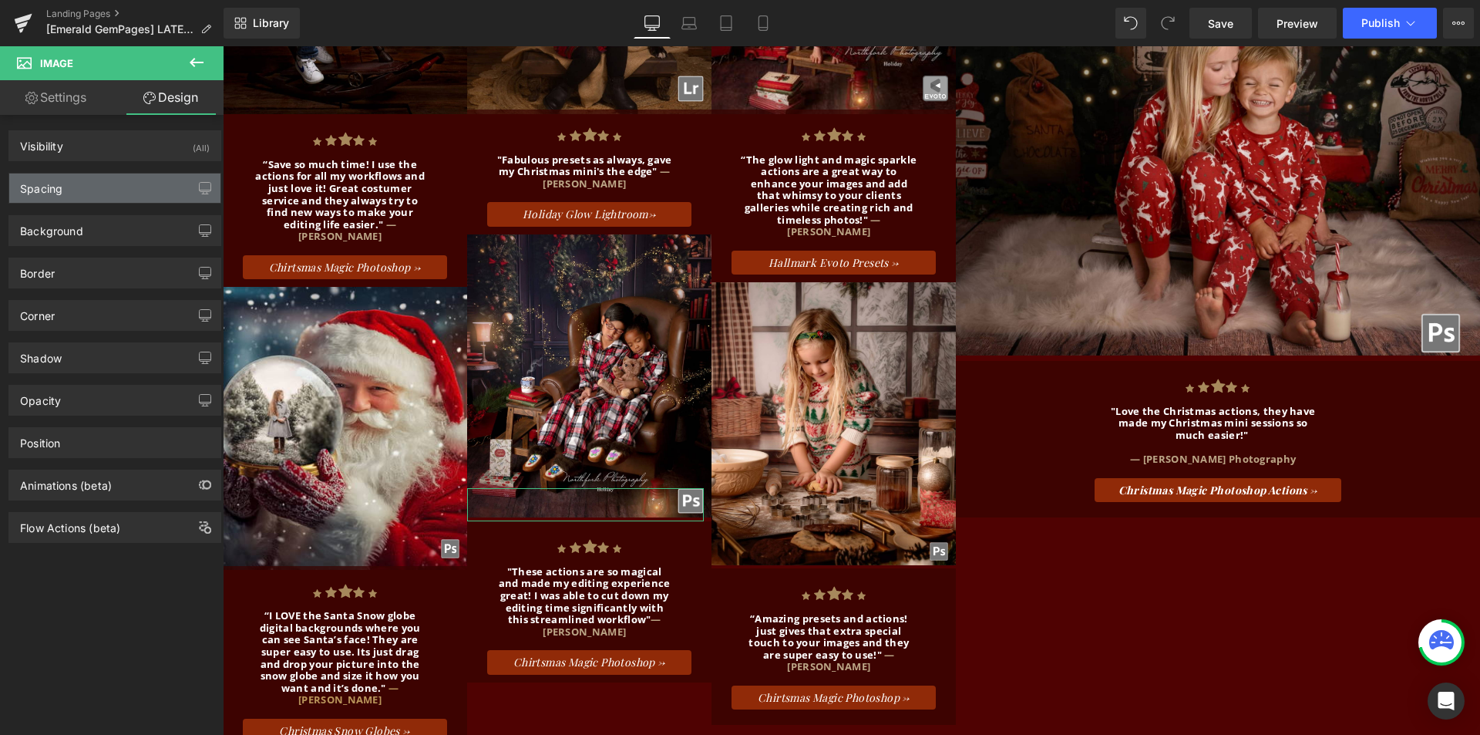
click at [126, 185] on div "Spacing" at bounding box center [114, 187] width 211 height 29
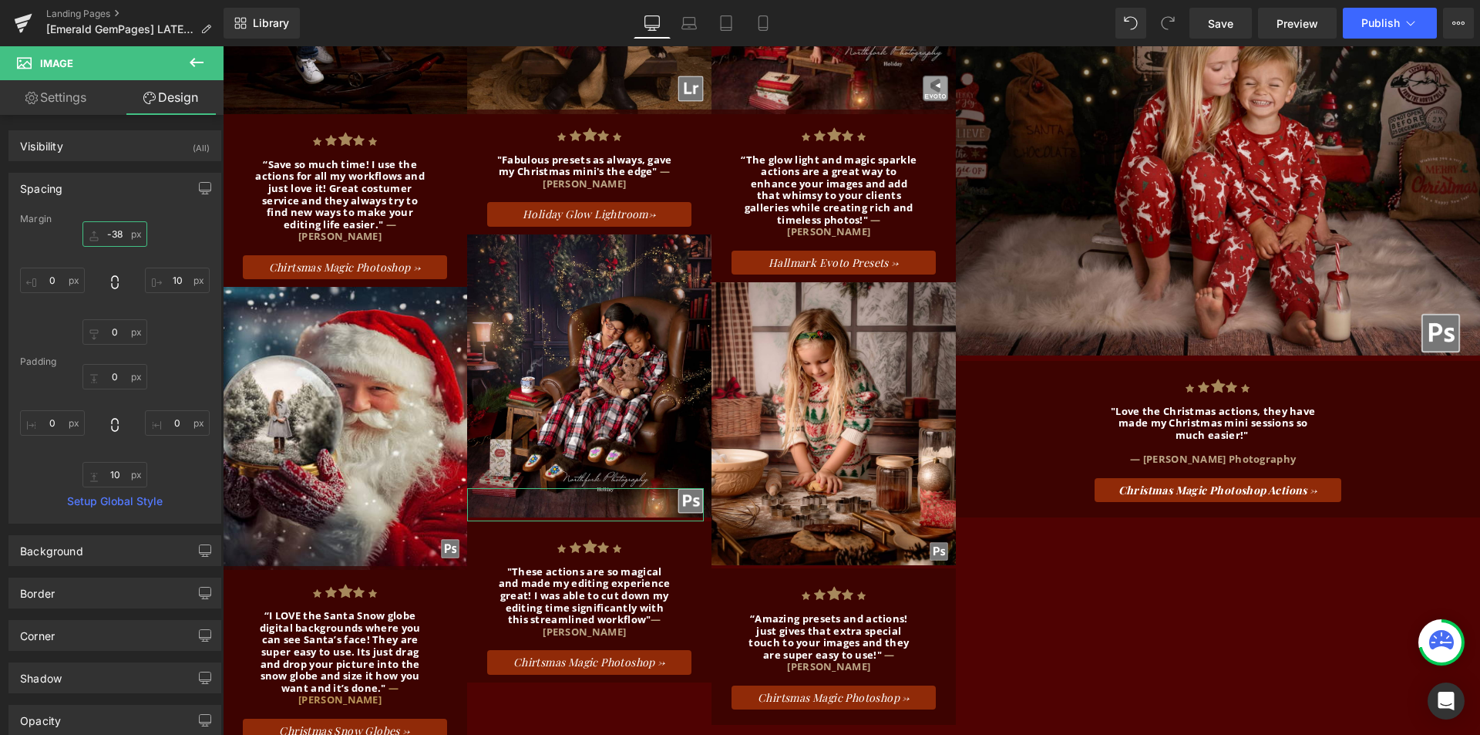
click at [111, 236] on input "text" at bounding box center [114, 233] width 65 height 25
type input "-44"
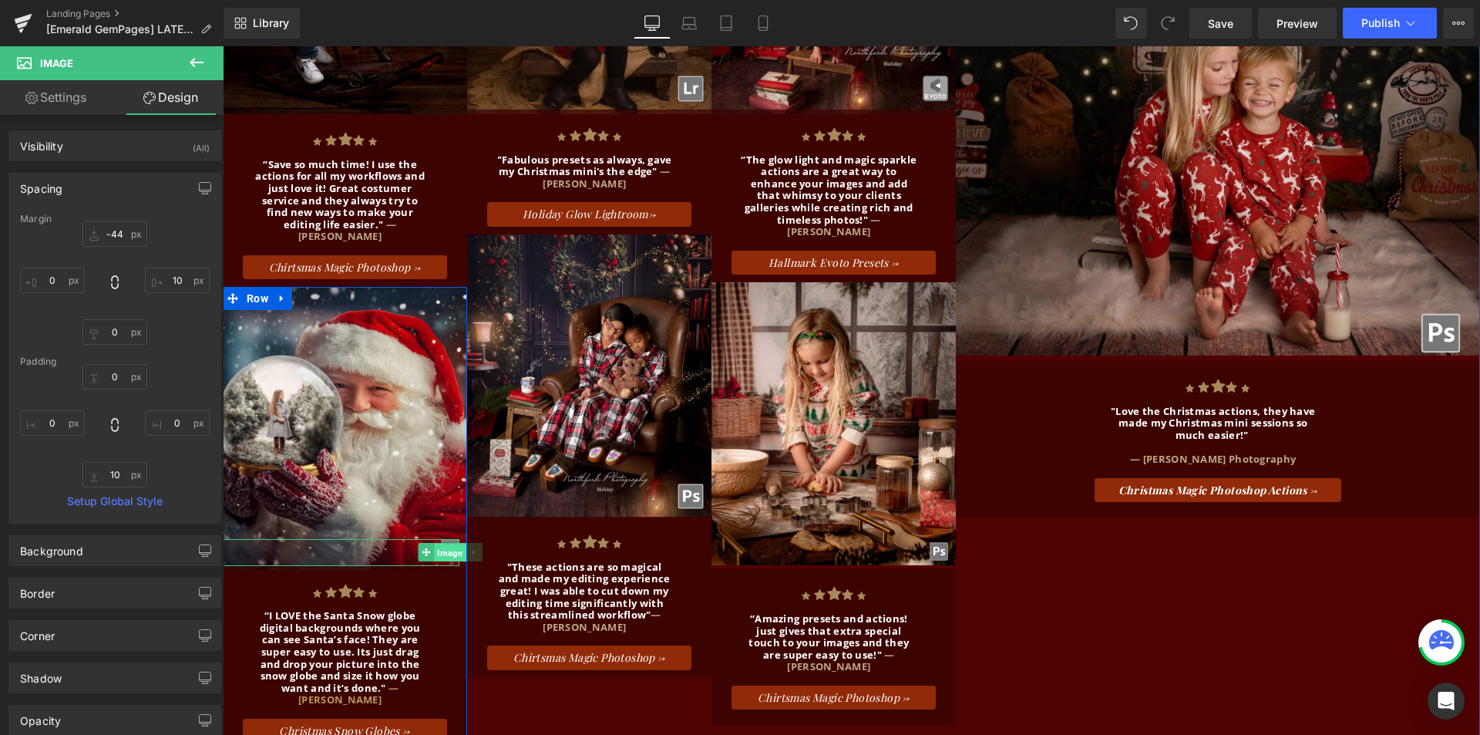
click at [448, 543] on span "Image" at bounding box center [450, 552] width 32 height 19
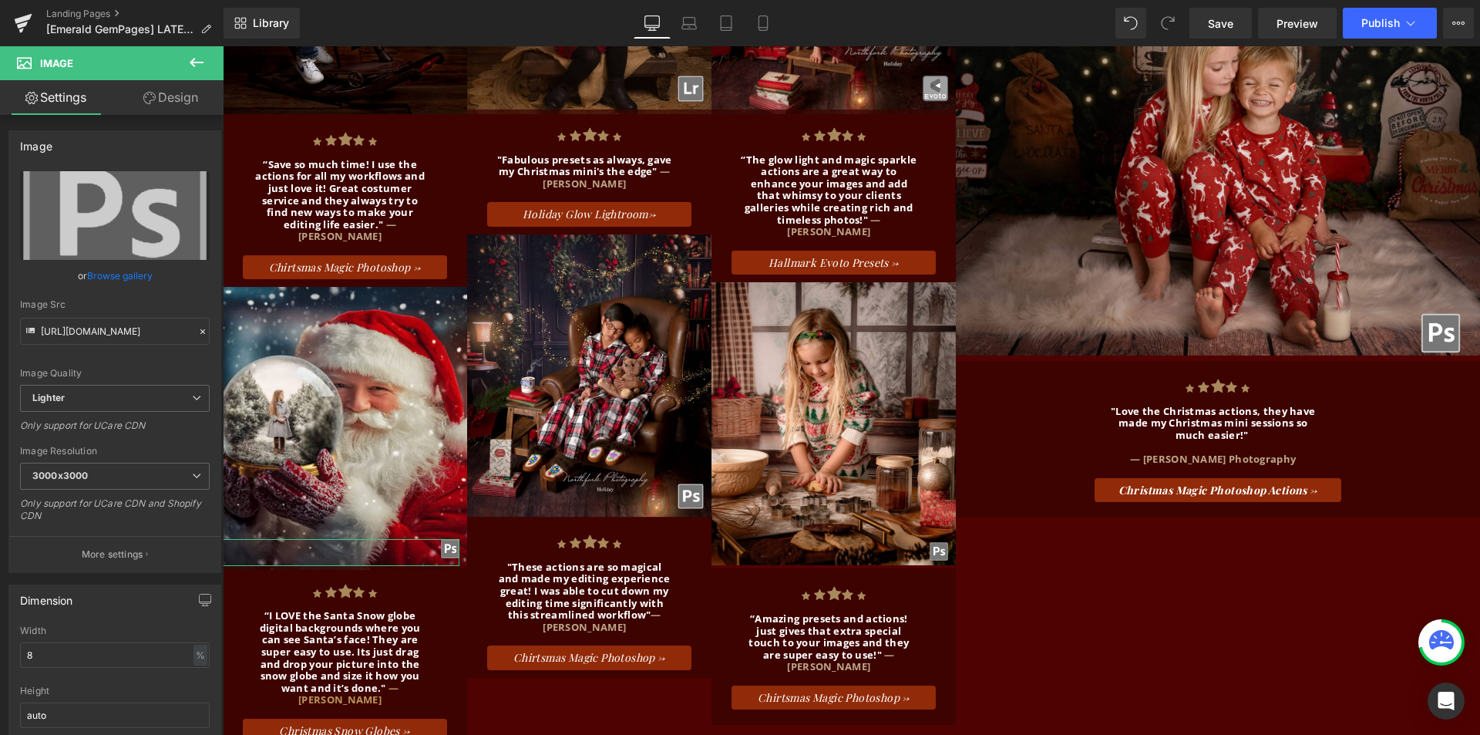
click at [168, 93] on link "Design" at bounding box center [171, 97] width 112 height 35
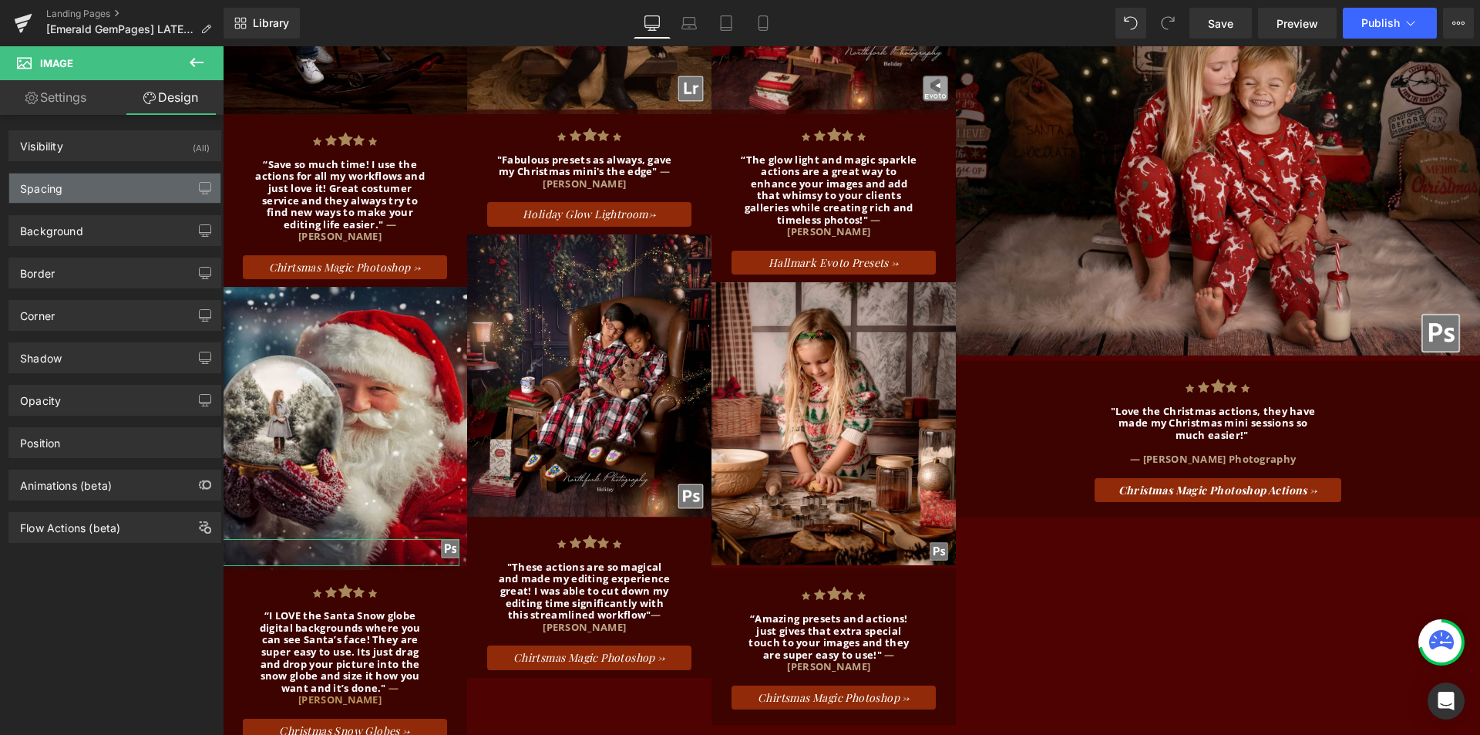
click at [149, 191] on div "Spacing" at bounding box center [114, 187] width 211 height 29
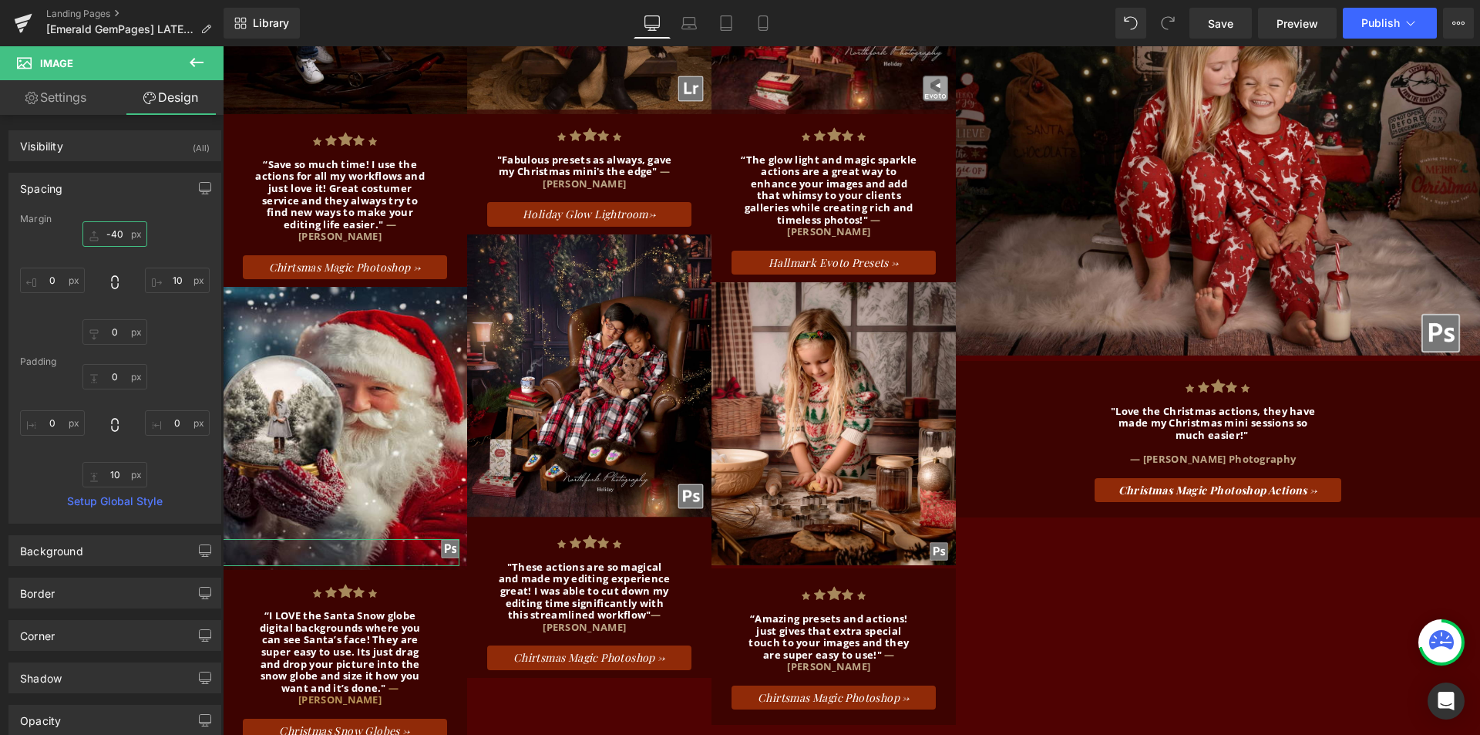
click at [110, 234] on input "text" at bounding box center [114, 233] width 65 height 25
type input "-36"
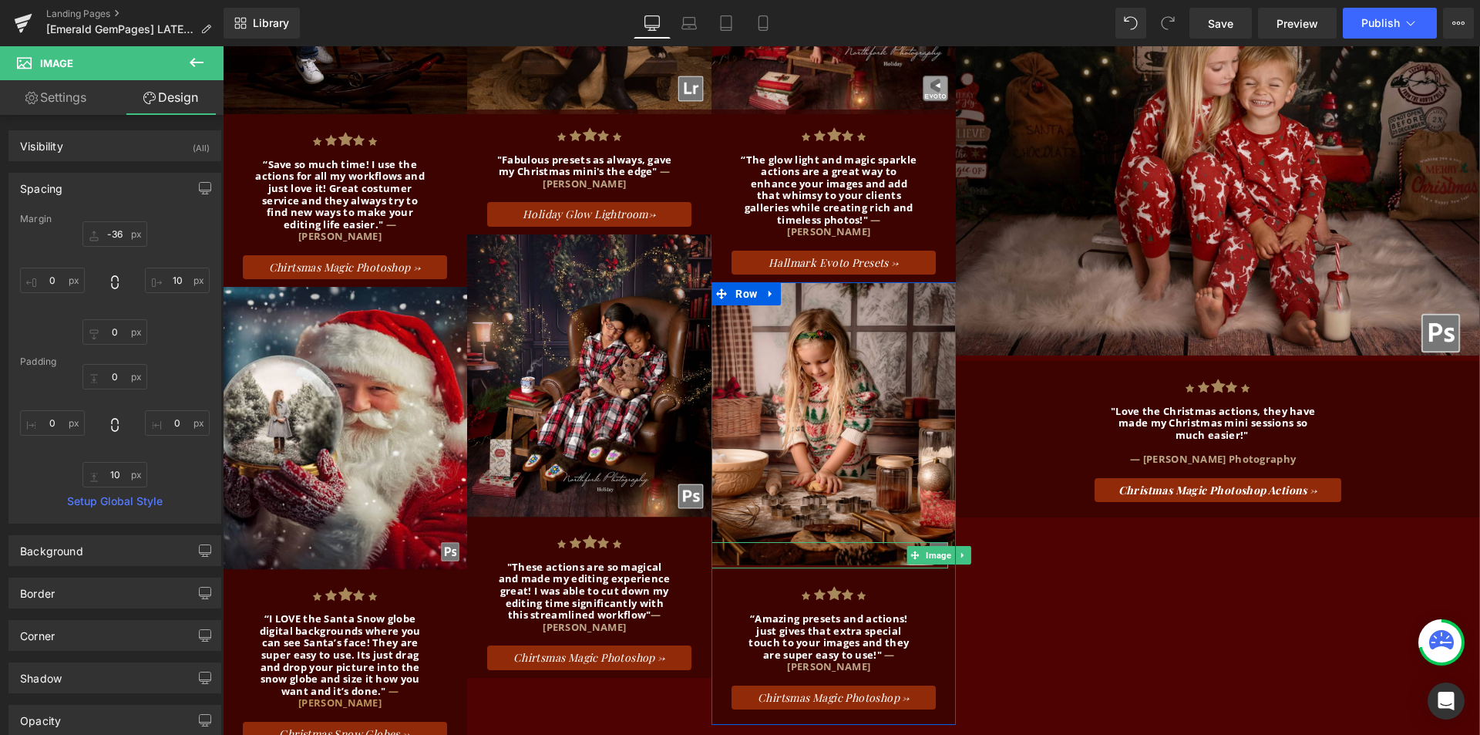
click at [930, 546] on span "Image" at bounding box center [939, 555] width 32 height 19
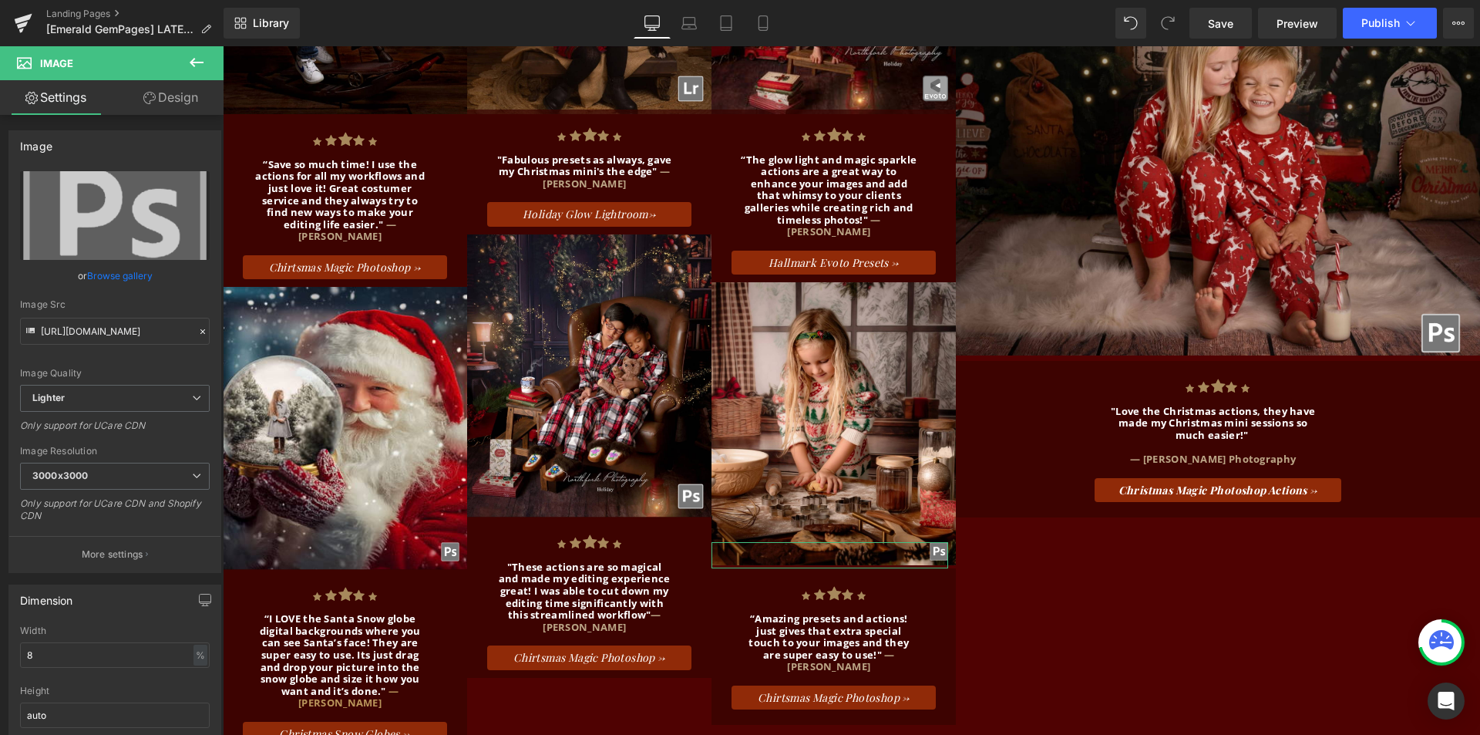
click at [183, 97] on link "Design" at bounding box center [171, 97] width 112 height 35
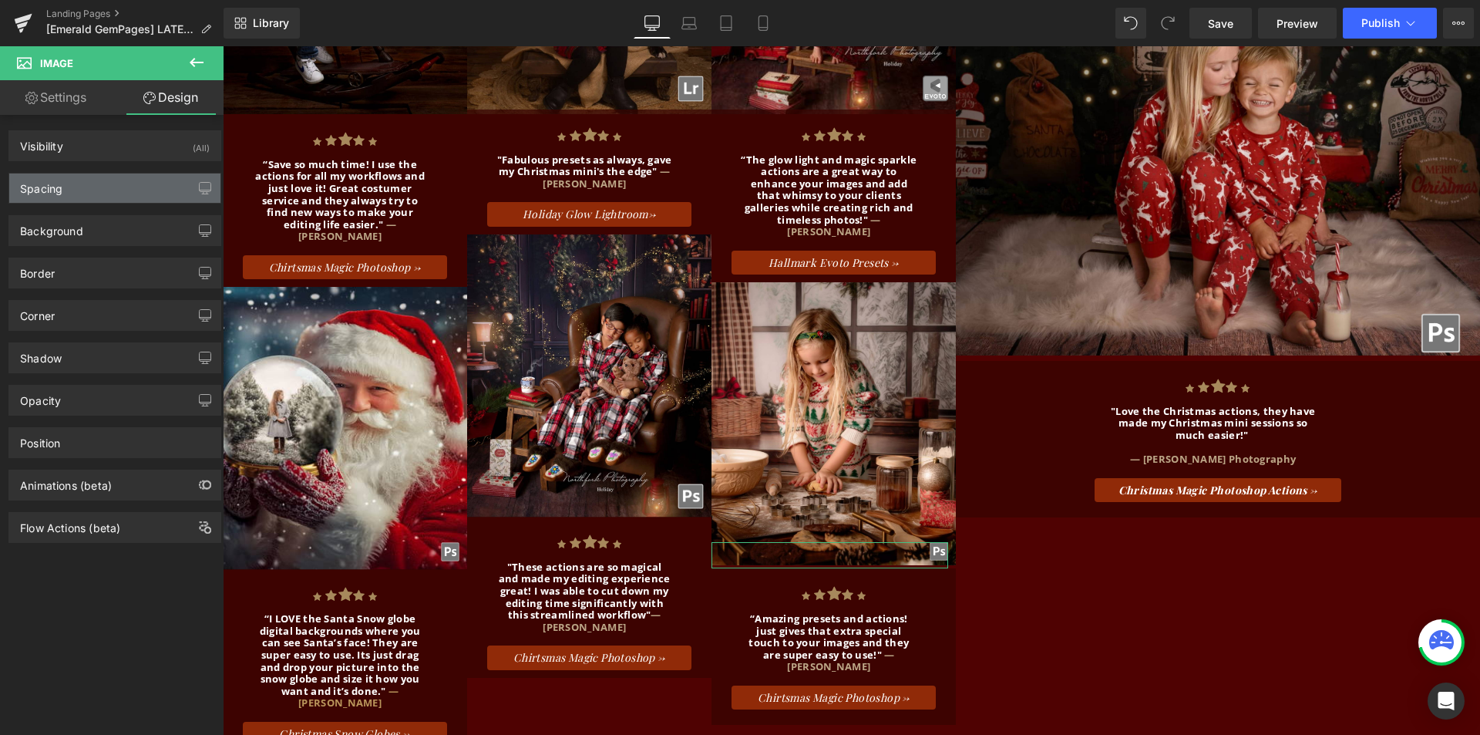
click at [152, 178] on div "Spacing" at bounding box center [114, 187] width 211 height 29
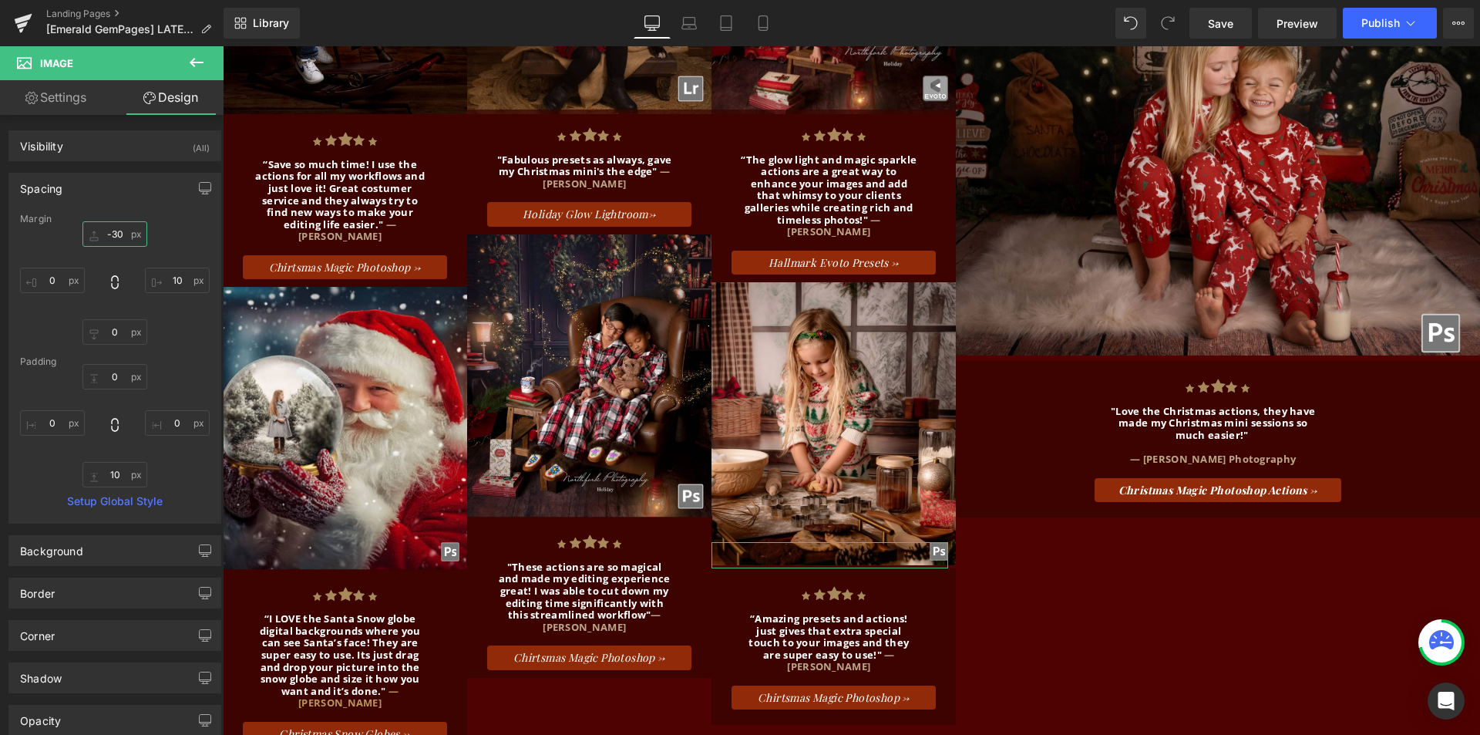
click at [113, 237] on input "text" at bounding box center [114, 233] width 65 height 25
type input "-35"
click at [1226, 32] on link "Save" at bounding box center [1220, 23] width 62 height 31
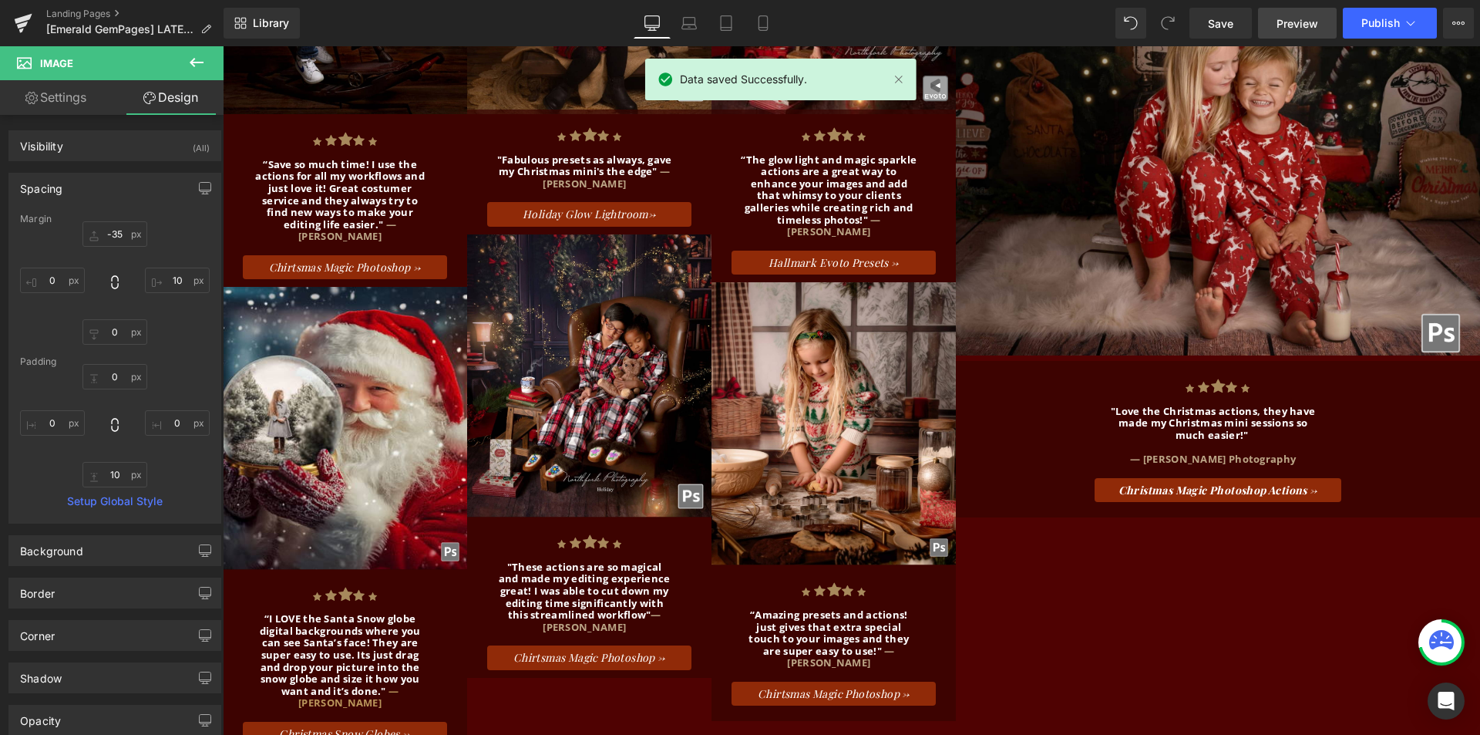
click at [1307, 20] on span "Preview" at bounding box center [1298, 23] width 42 height 16
